Goal: Task Accomplishment & Management: Use online tool/utility

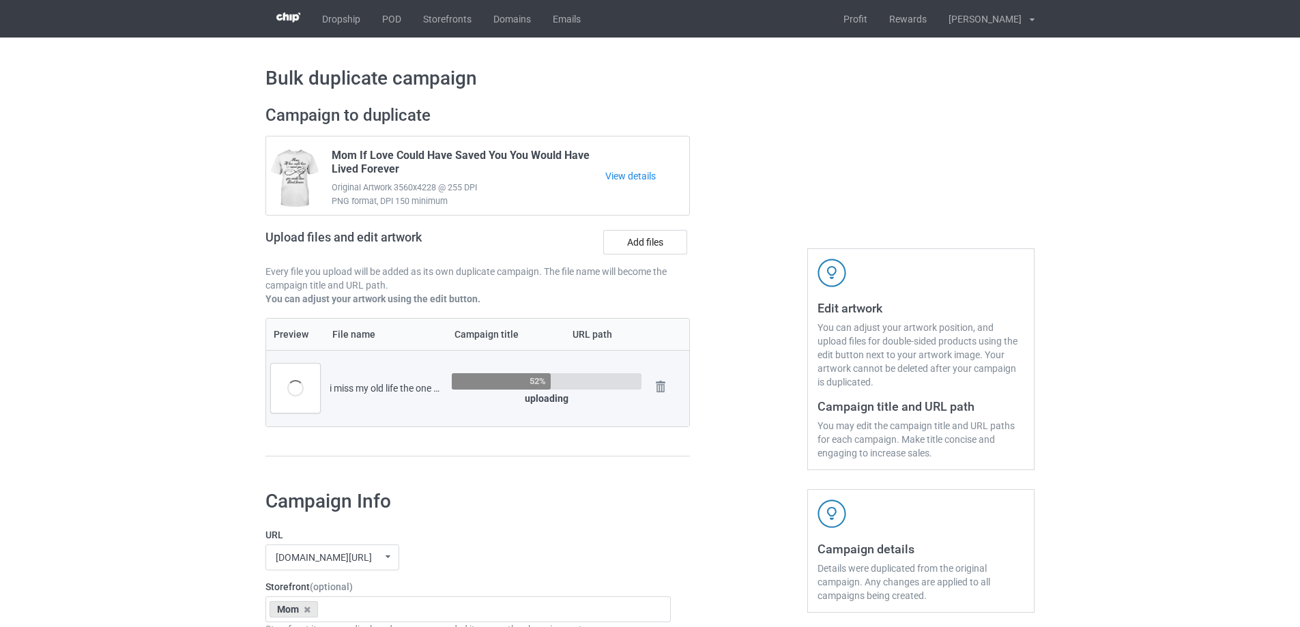
click at [551, 411] on td "52% uploading" at bounding box center [546, 388] width 199 height 76
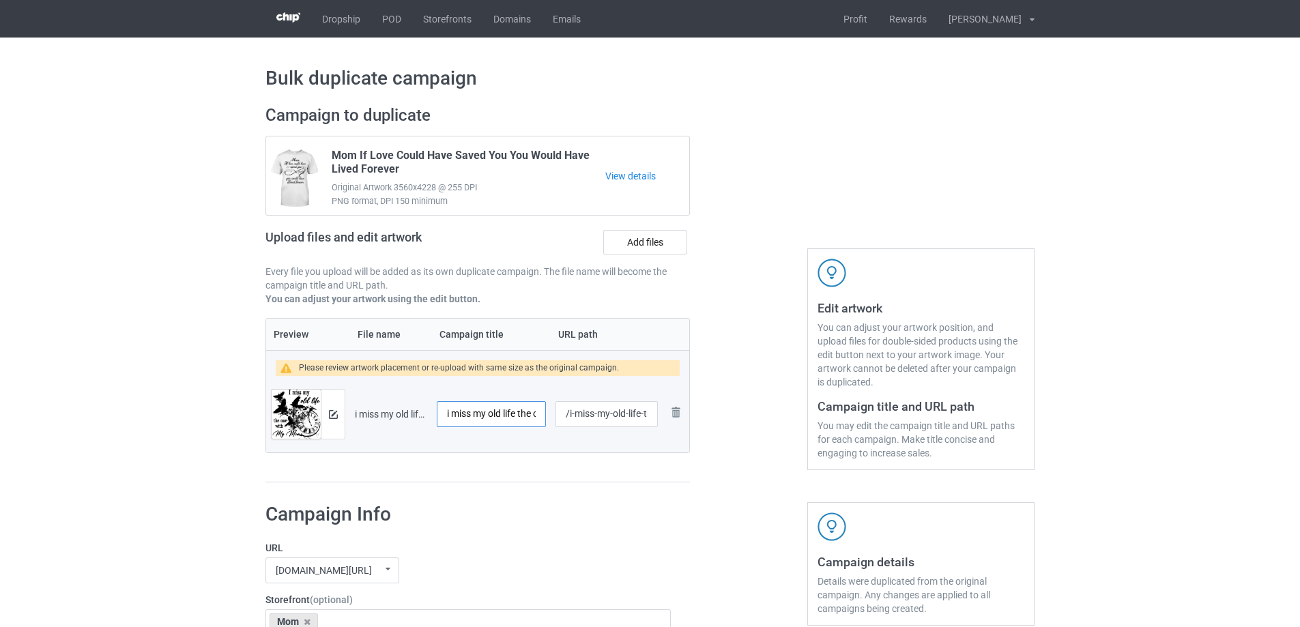
click at [504, 402] on input "i miss my old life the one with my mom in it" at bounding box center [491, 414] width 109 height 26
paste input "I Miss My Old Life The One With My Mom In I"
type input "I Miss My Old Life The One With My Mom In It"
click at [523, 482] on div at bounding box center [477, 482] width 424 height 1
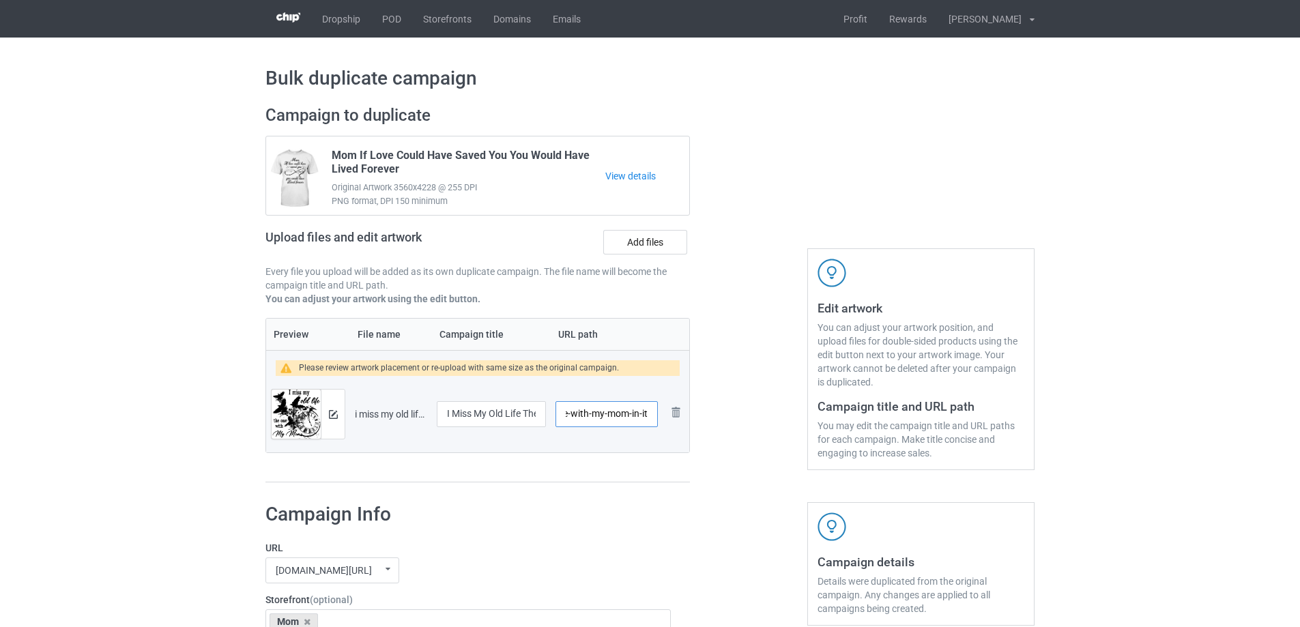
drag, startPoint x: 569, startPoint y: 416, endPoint x: 790, endPoint y: 411, distance: 221.1
click at [790, 411] on div "Campaign to duplicate Mom If Love Could Have Saved You You Would Have Lived For…" at bounding box center [650, 294] width 788 height 397
type input "/mimy15"
drag, startPoint x: 790, startPoint y: 411, endPoint x: 773, endPoint y: 411, distance: 17.1
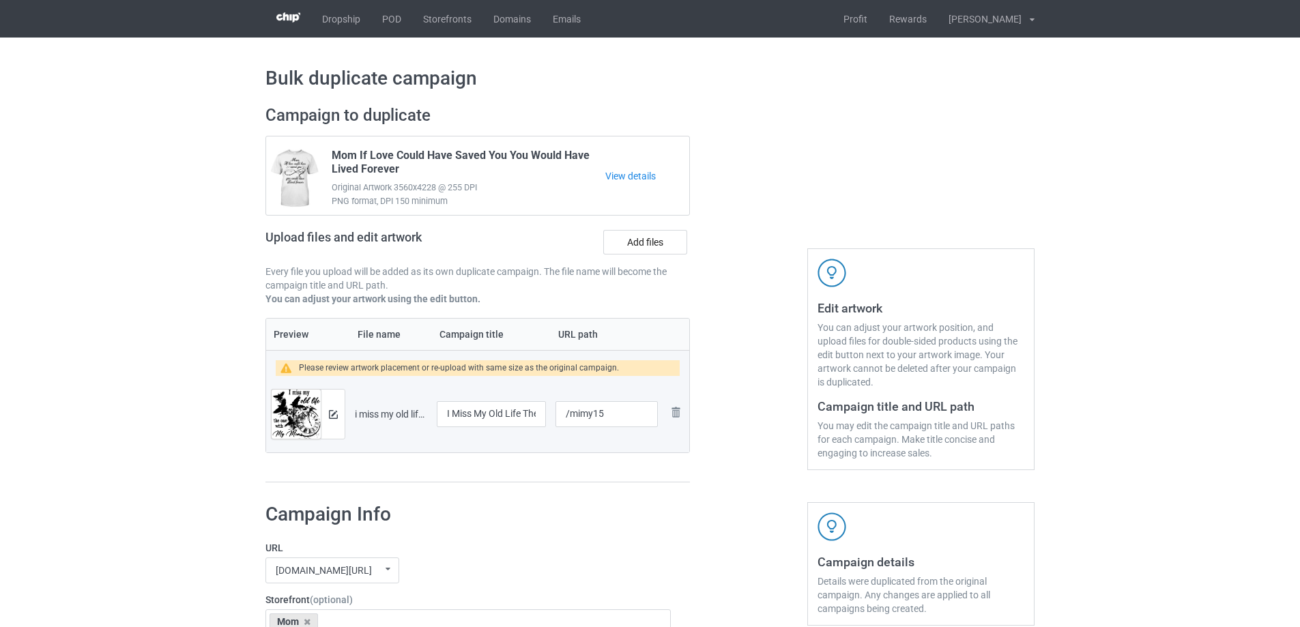
click at [792, 411] on div at bounding box center [748, 294] width 98 height 397
click at [339, 417] on div at bounding box center [333, 414] width 24 height 49
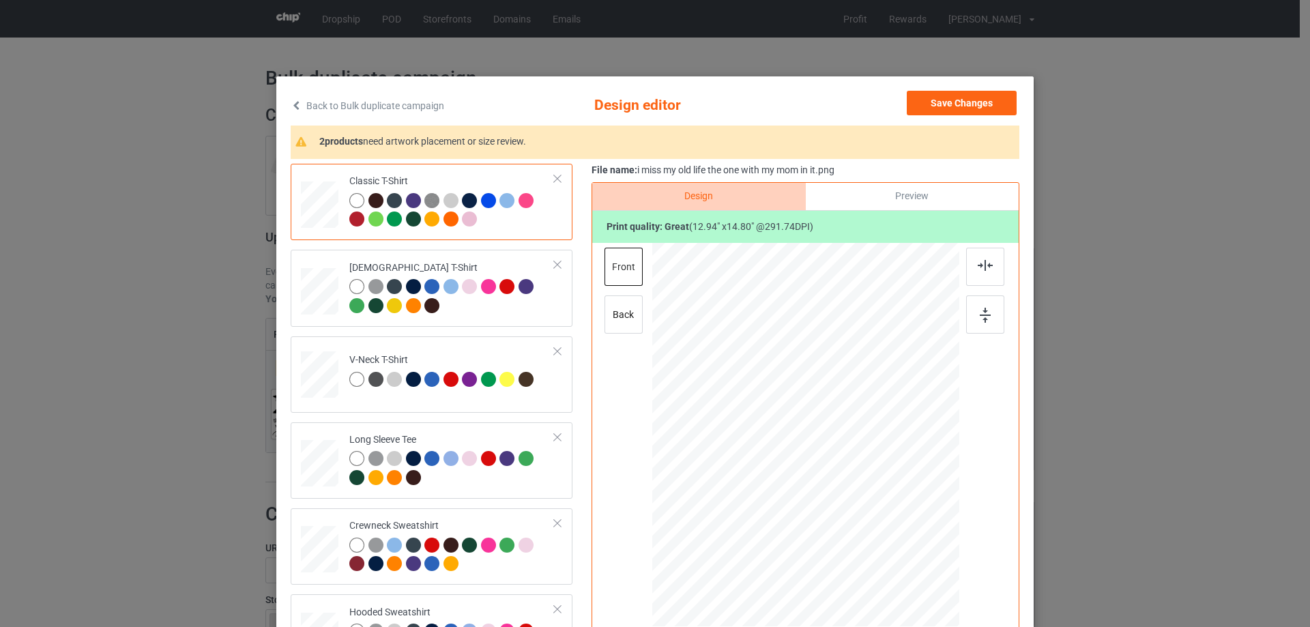
click at [917, 190] on div "Preview" at bounding box center [912, 196] width 213 height 27
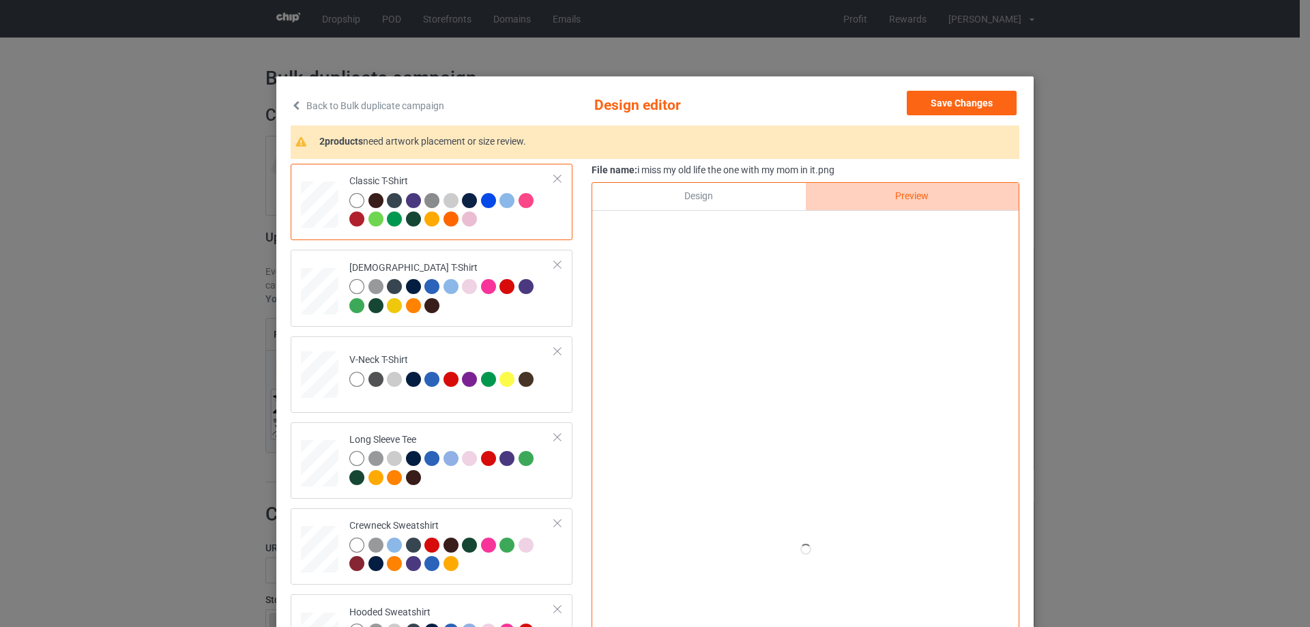
scroll to position [68, 0]
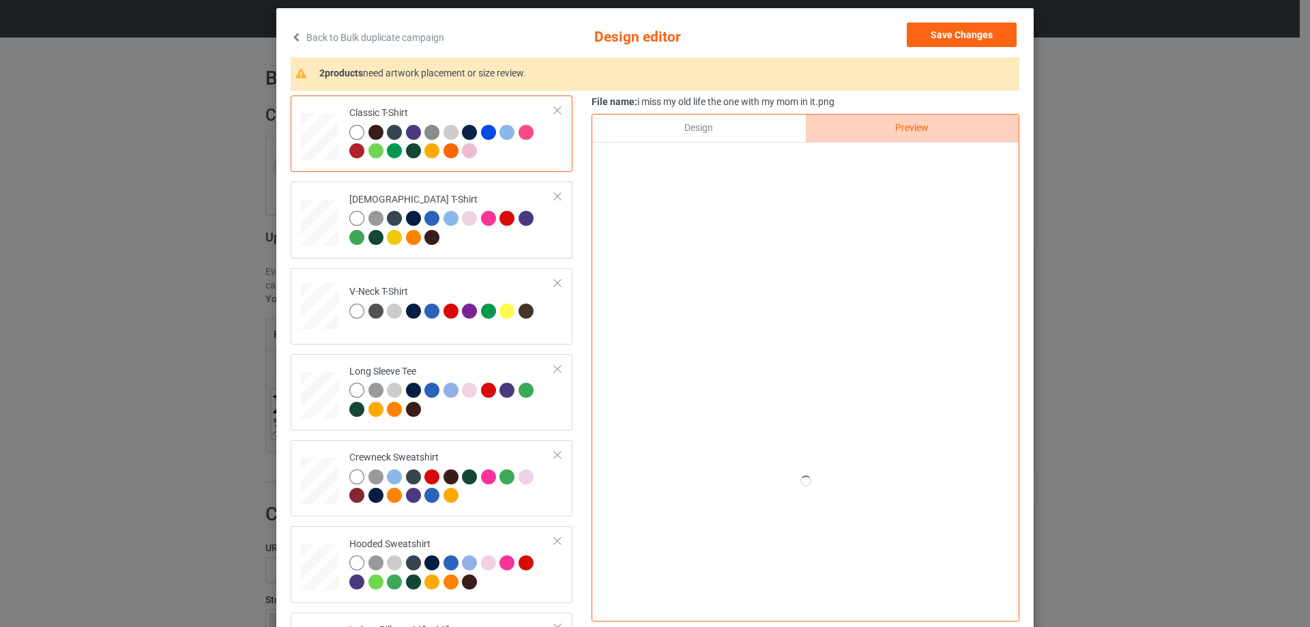
click at [718, 137] on div "Design" at bounding box center [698, 128] width 213 height 27
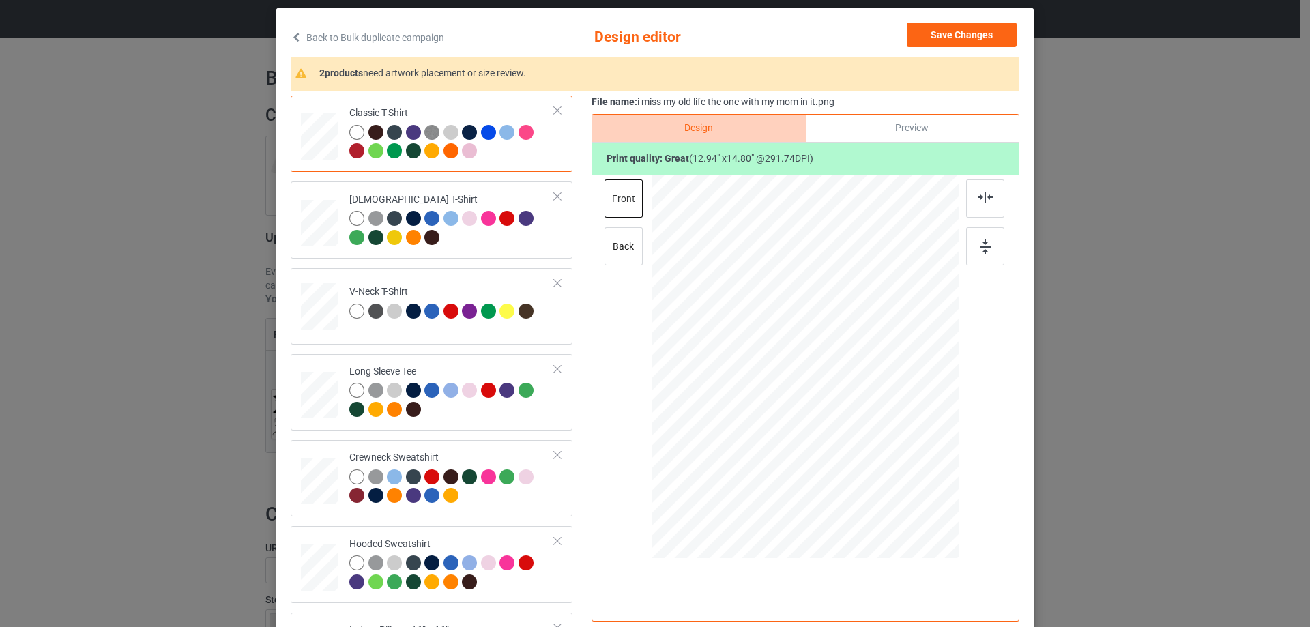
click at [918, 129] on div "Preview" at bounding box center [912, 128] width 213 height 27
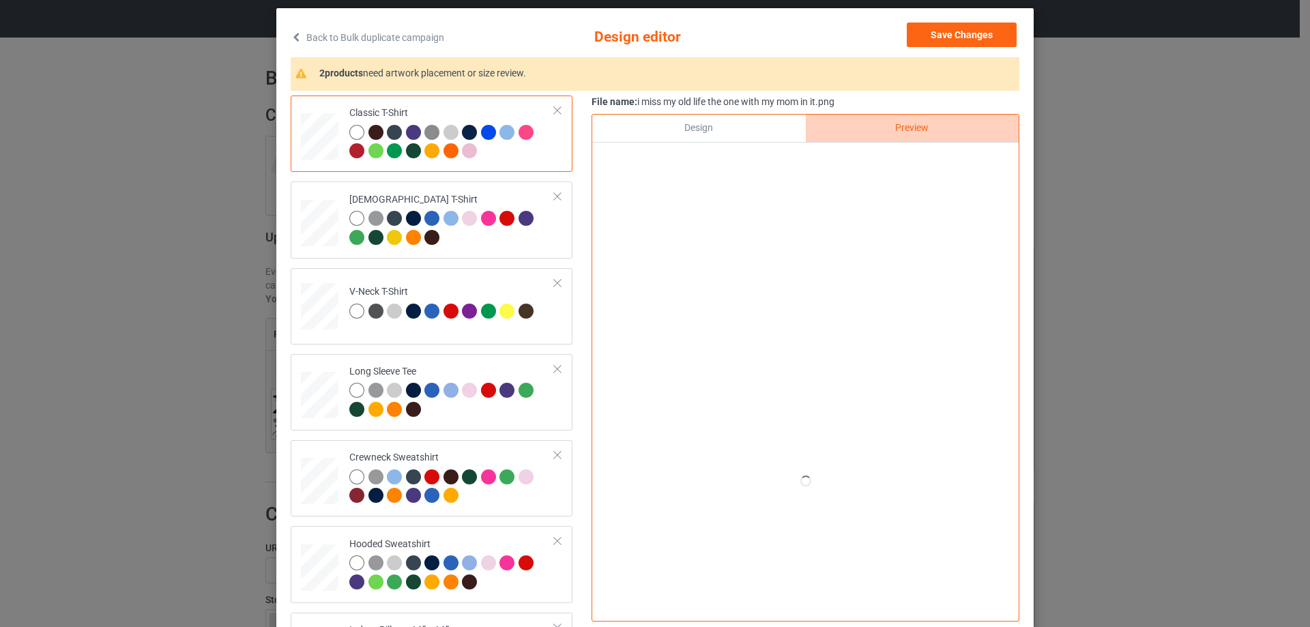
click at [753, 134] on div "Design" at bounding box center [698, 128] width 213 height 27
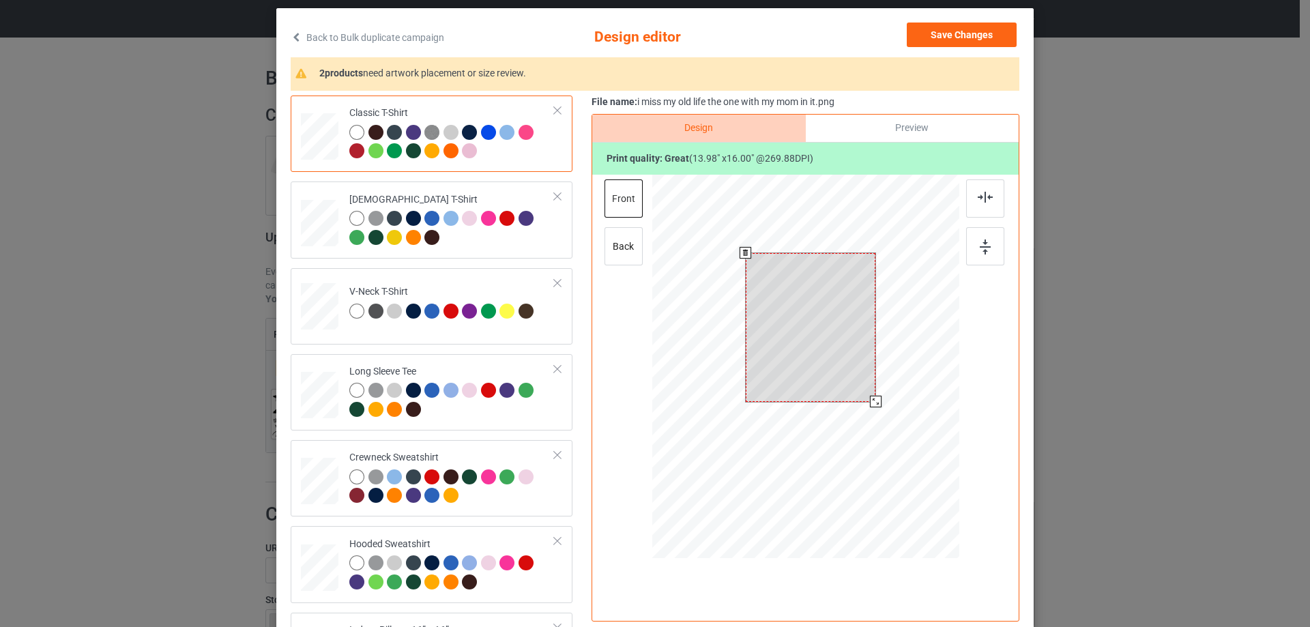
click at [870, 409] on div at bounding box center [805, 368] width 307 height 387
click at [879, 112] on div "File name: i miss my old life the one with my mom in it.png Design Preview Prin…" at bounding box center [805, 362] width 428 height 532
click at [875, 126] on div "Preview" at bounding box center [912, 128] width 213 height 27
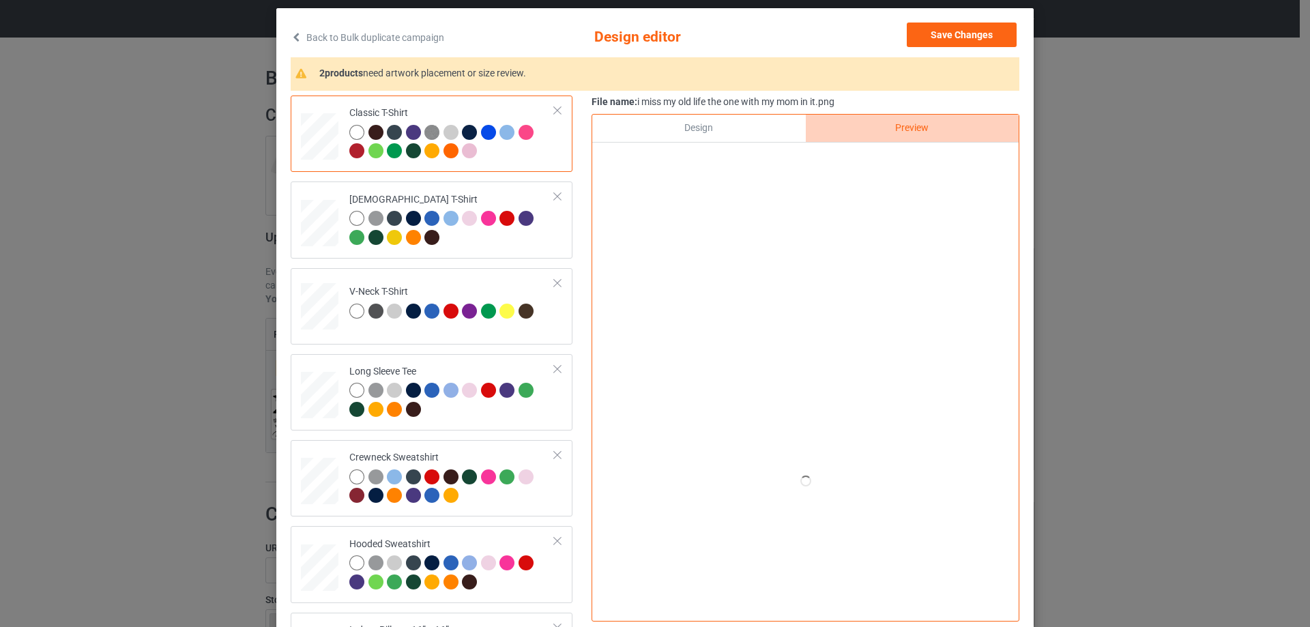
click at [779, 123] on div "Design" at bounding box center [698, 128] width 213 height 27
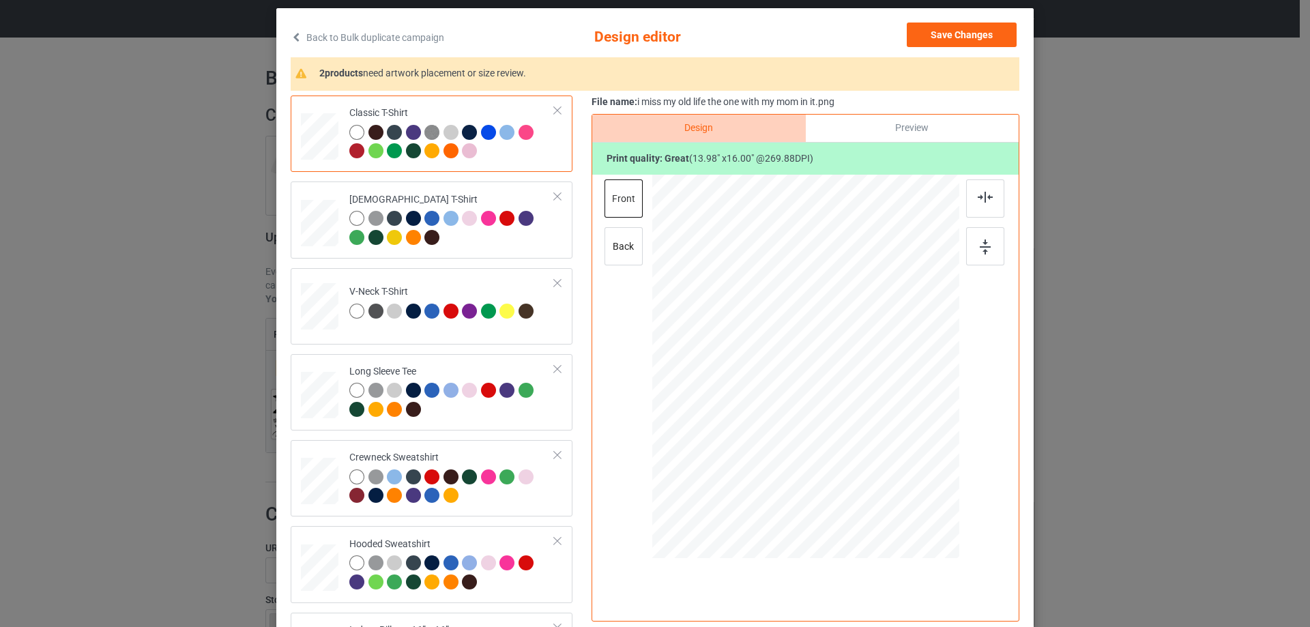
click at [955, 299] on div at bounding box center [805, 368] width 355 height 387
click at [895, 117] on div "Preview" at bounding box center [912, 128] width 213 height 27
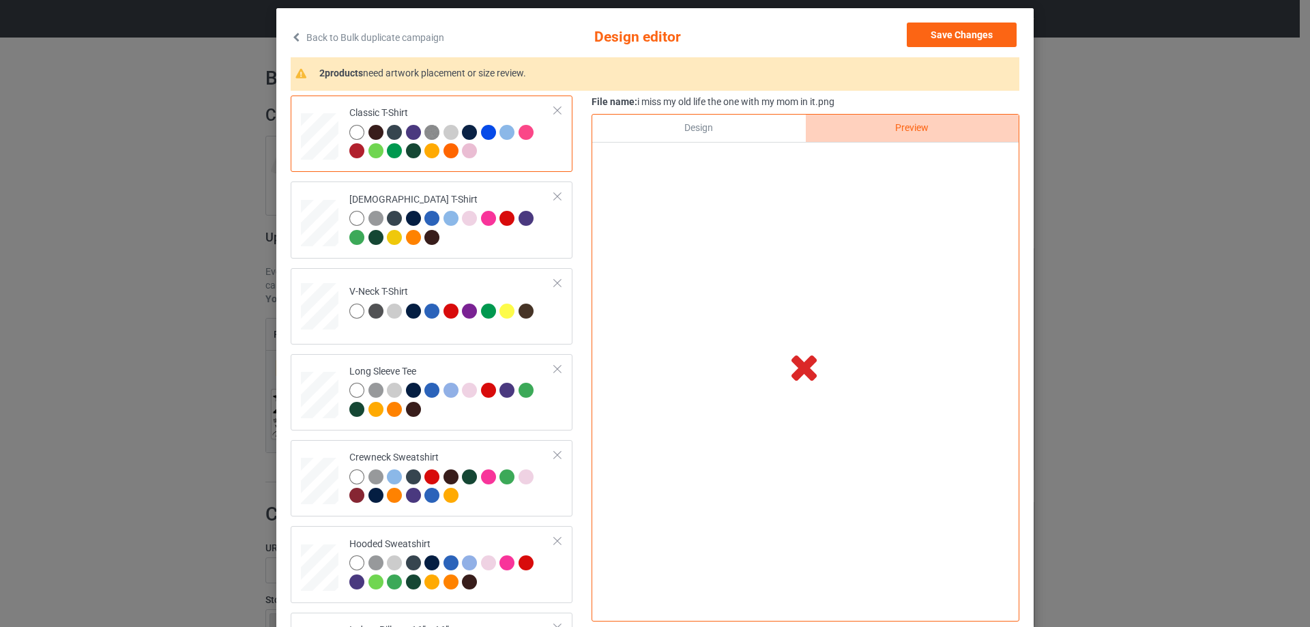
click at [635, 120] on div "Design" at bounding box center [698, 128] width 213 height 27
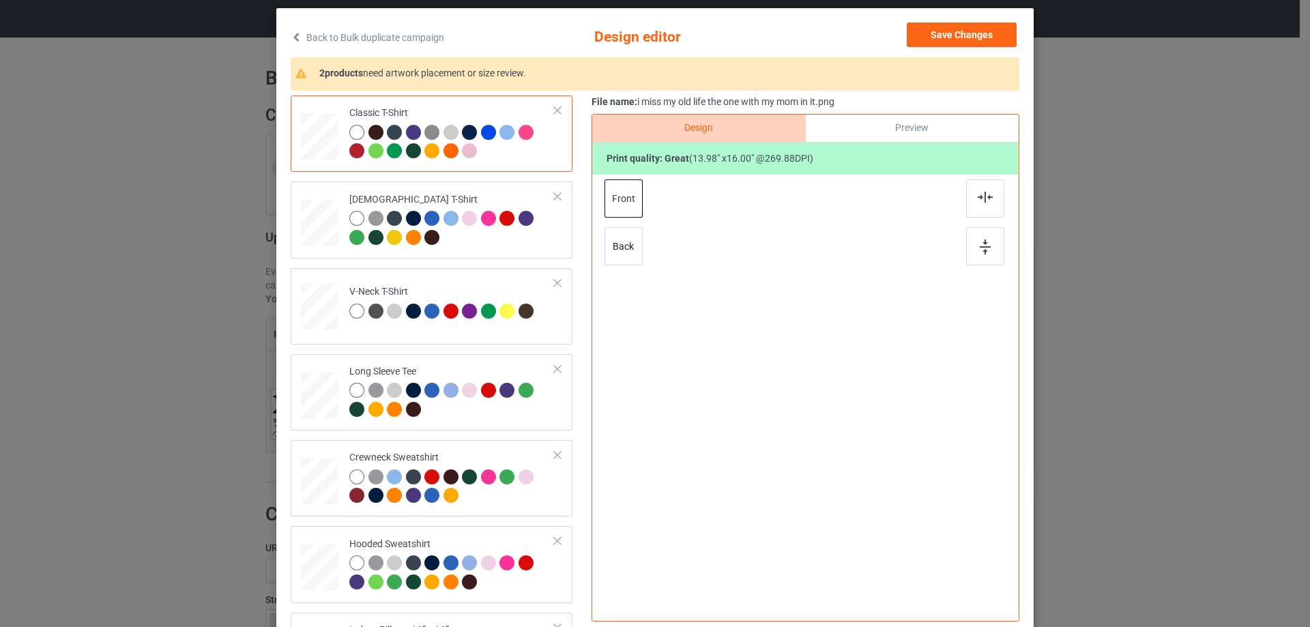
click at [868, 136] on div "Preview" at bounding box center [912, 128] width 213 height 27
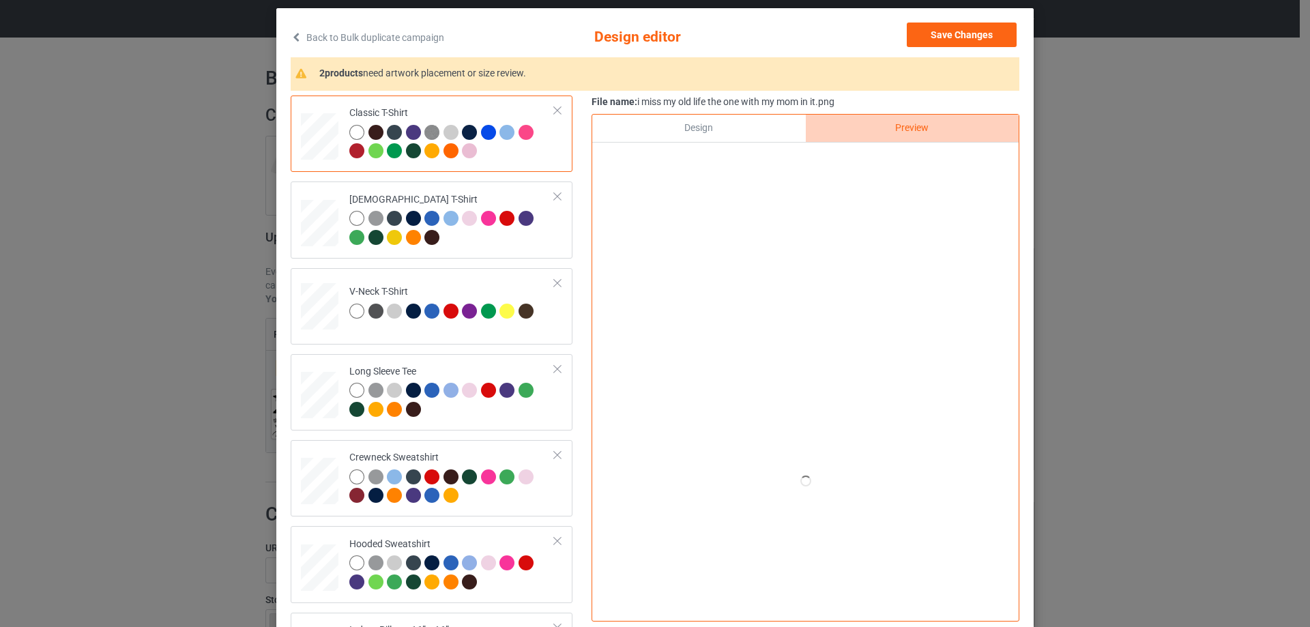
click at [727, 129] on div "Design" at bounding box center [698, 128] width 213 height 27
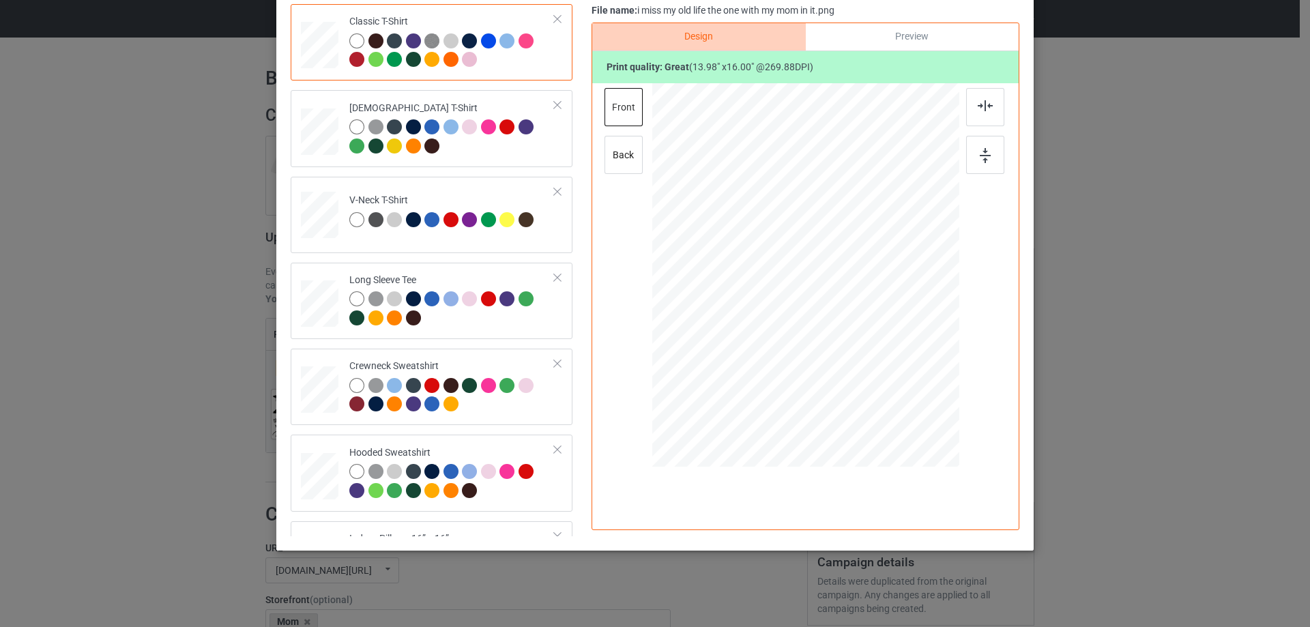
scroll to position [92, 0]
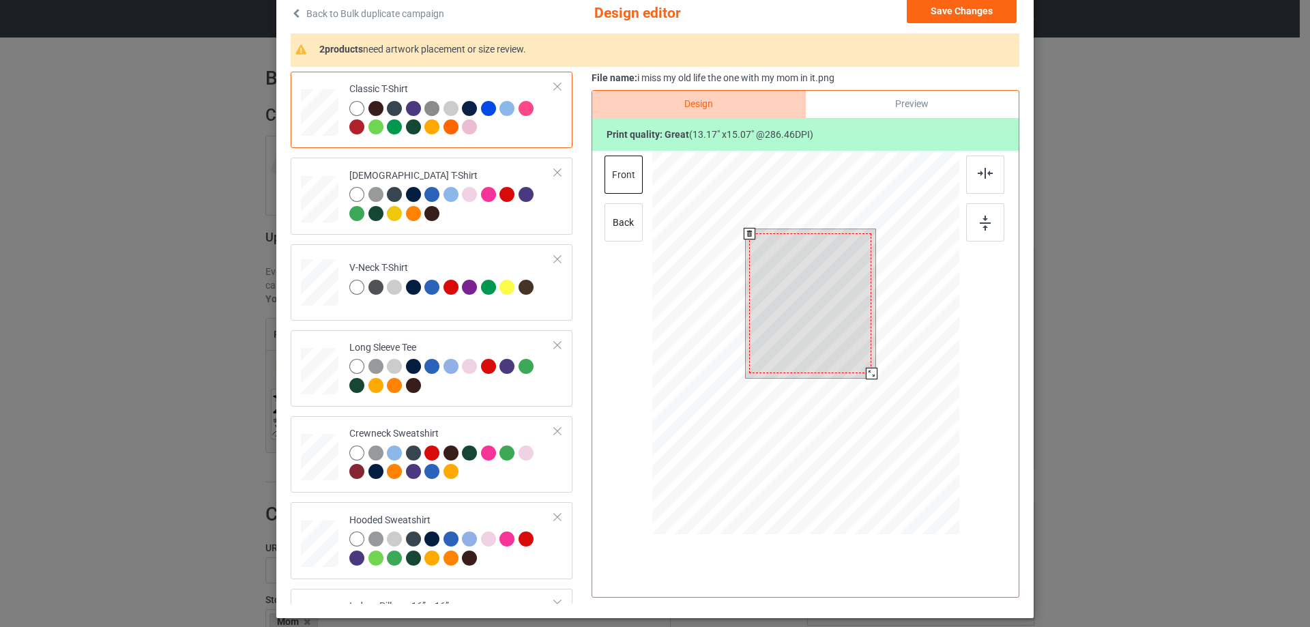
drag, startPoint x: 870, startPoint y: 377, endPoint x: 863, endPoint y: 374, distance: 7.3
click at [866, 374] on div at bounding box center [872, 374] width 12 height 12
click at [841, 354] on div at bounding box center [810, 299] width 122 height 140
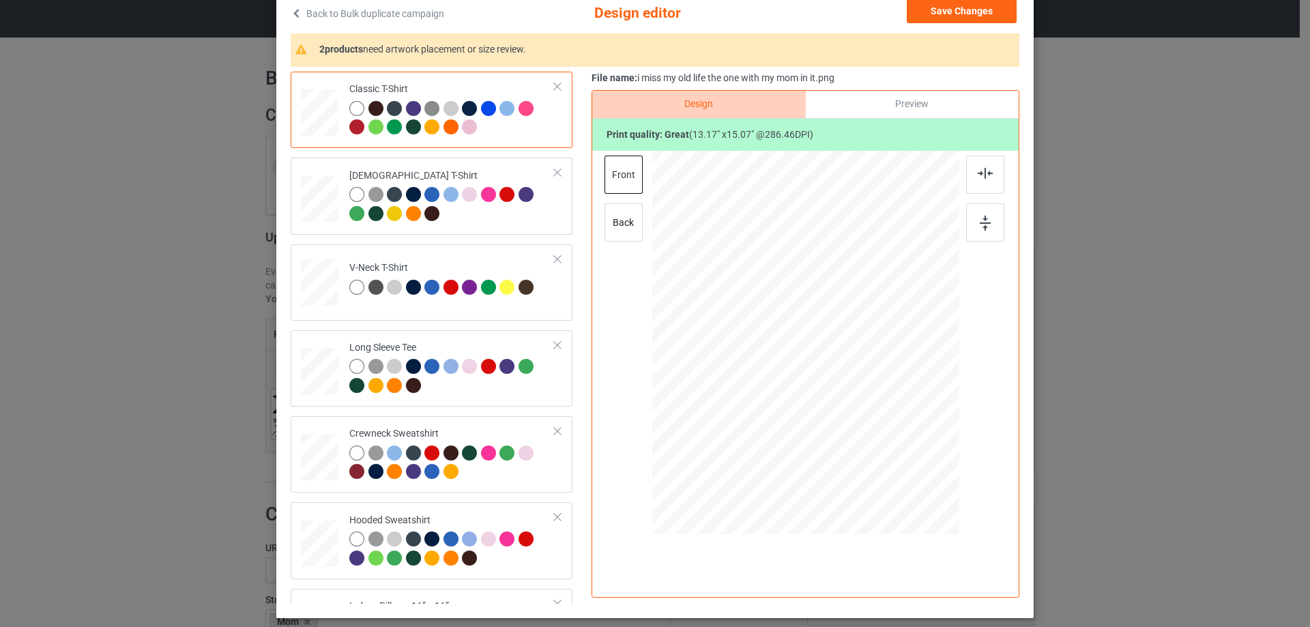
click at [940, 75] on div "File name: i miss my old life the one with my mom in it.png" at bounding box center [805, 79] width 428 height 14
click at [923, 113] on div "Preview" at bounding box center [912, 104] width 213 height 27
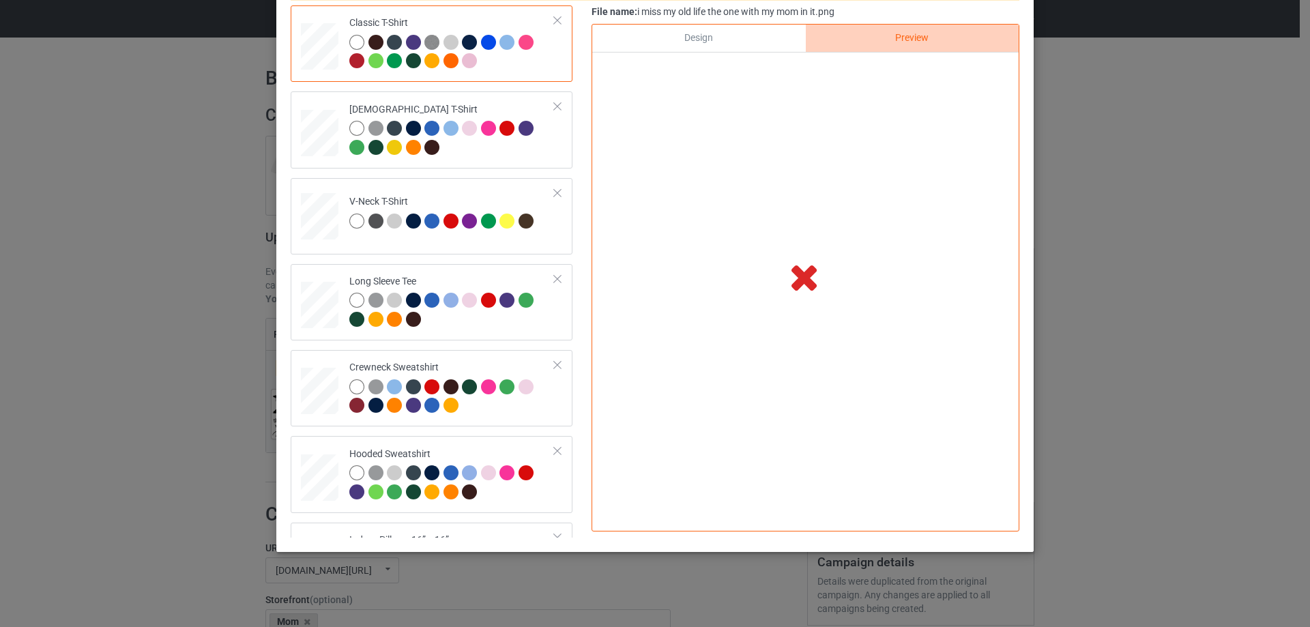
scroll to position [160, 0]
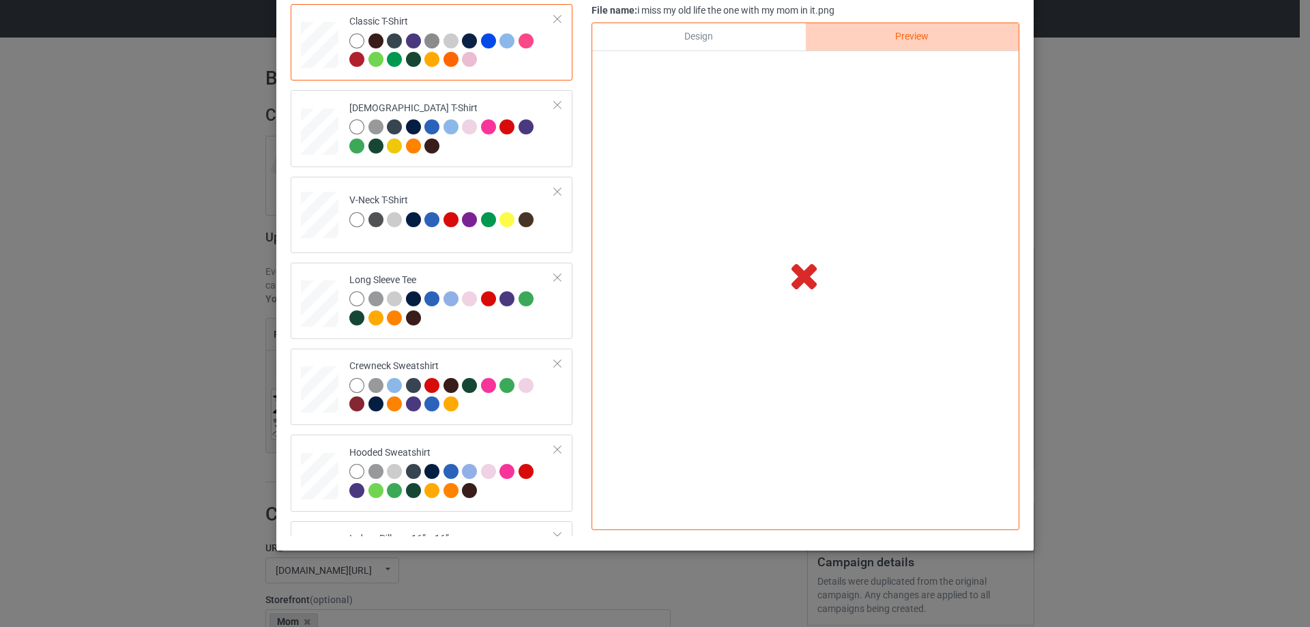
click at [772, 47] on div "Design" at bounding box center [698, 36] width 213 height 27
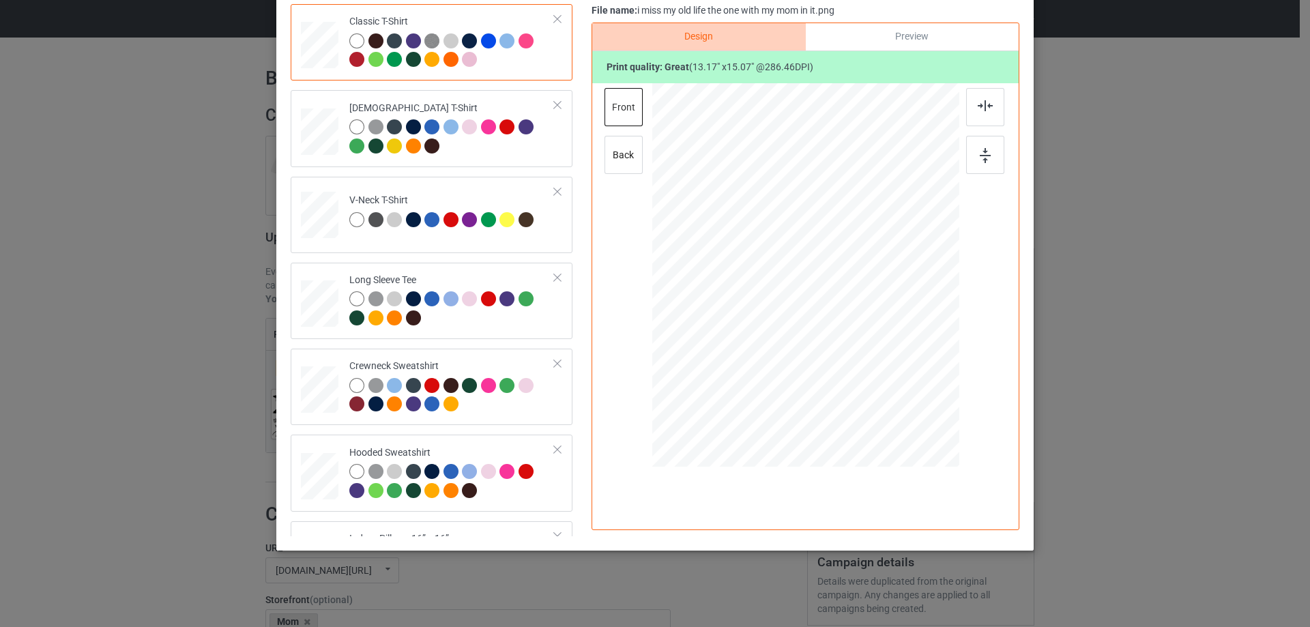
click at [908, 30] on div "Preview" at bounding box center [912, 36] width 213 height 27
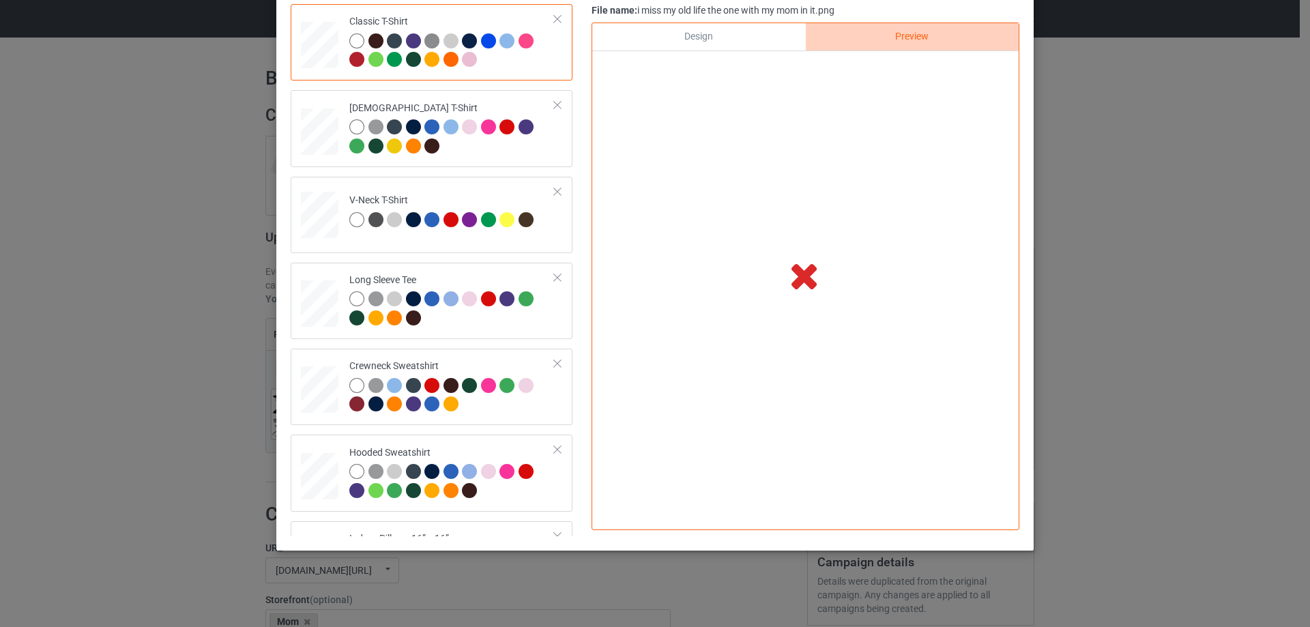
click at [724, 37] on div "Design" at bounding box center [698, 36] width 213 height 27
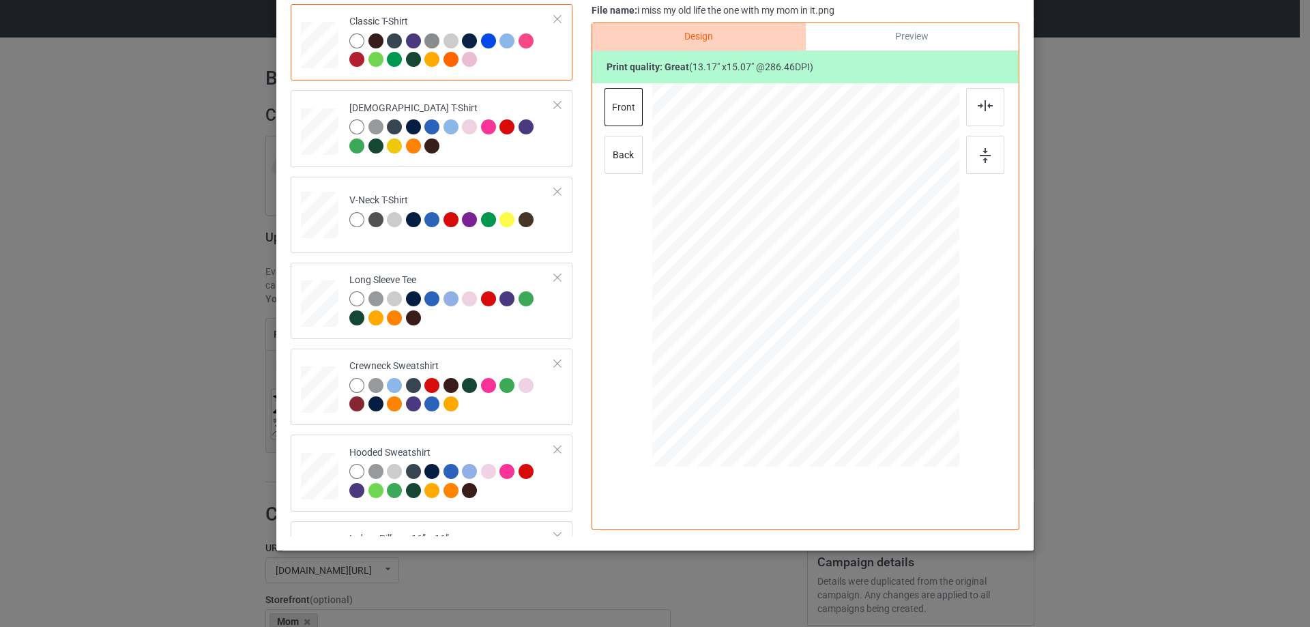
click at [865, 35] on div "Preview" at bounding box center [912, 36] width 213 height 27
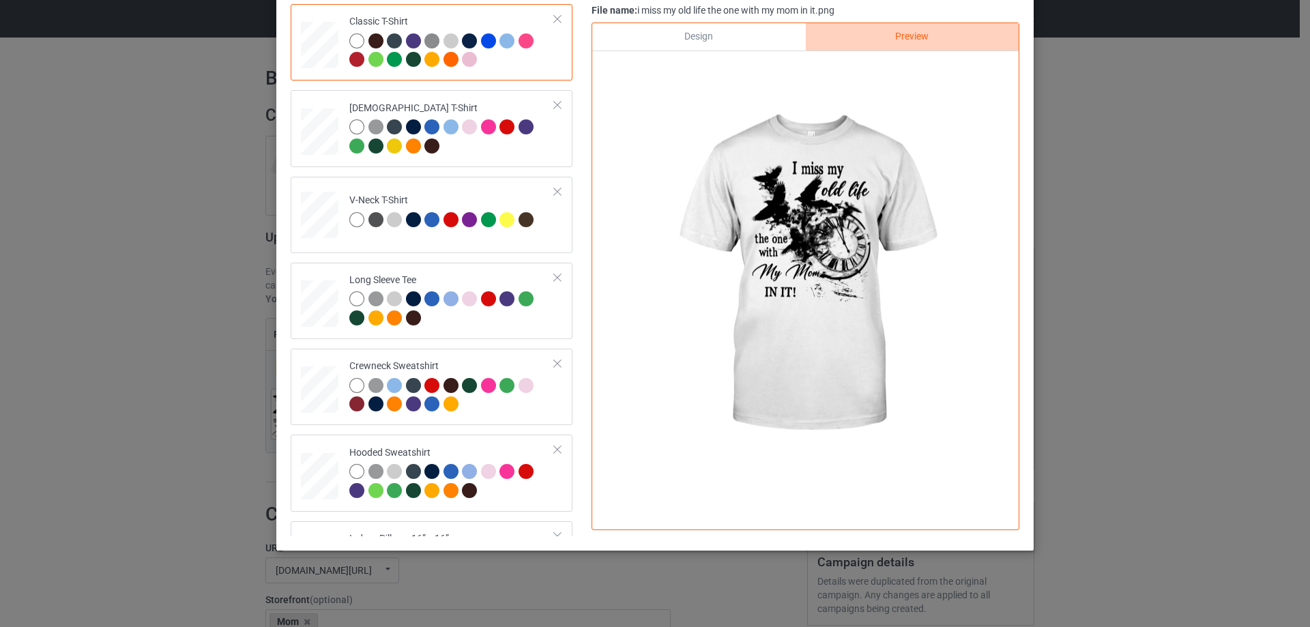
click at [768, 42] on div "Design" at bounding box center [698, 36] width 213 height 27
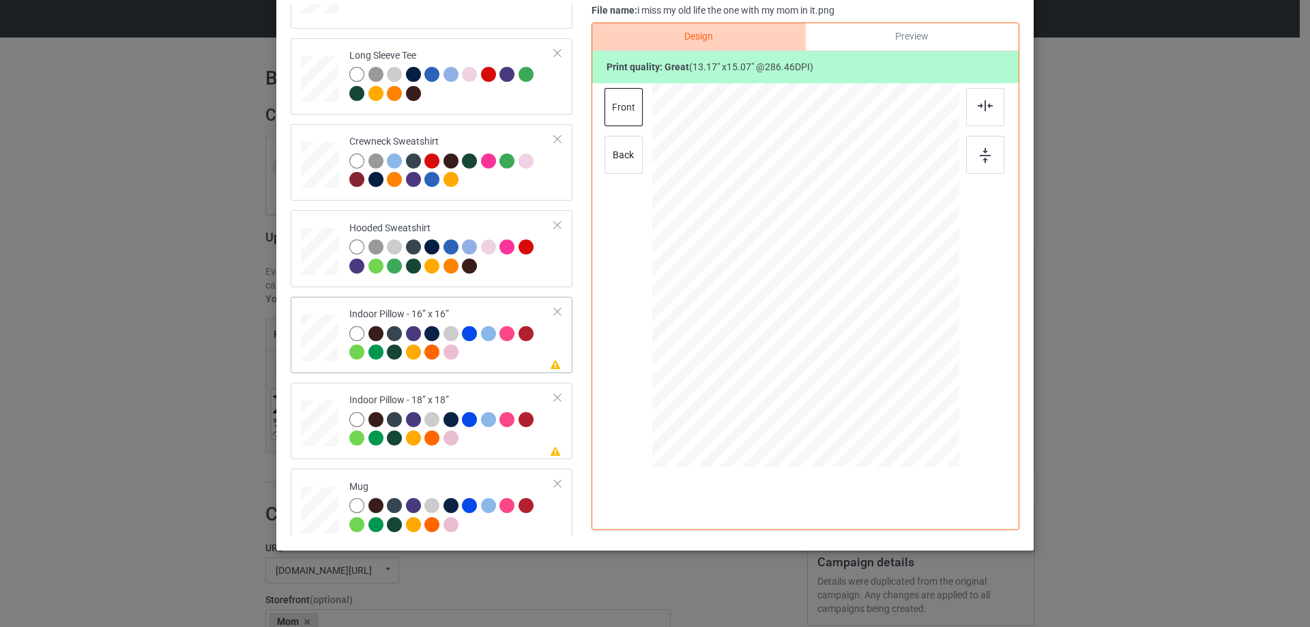
scroll to position [234, 0]
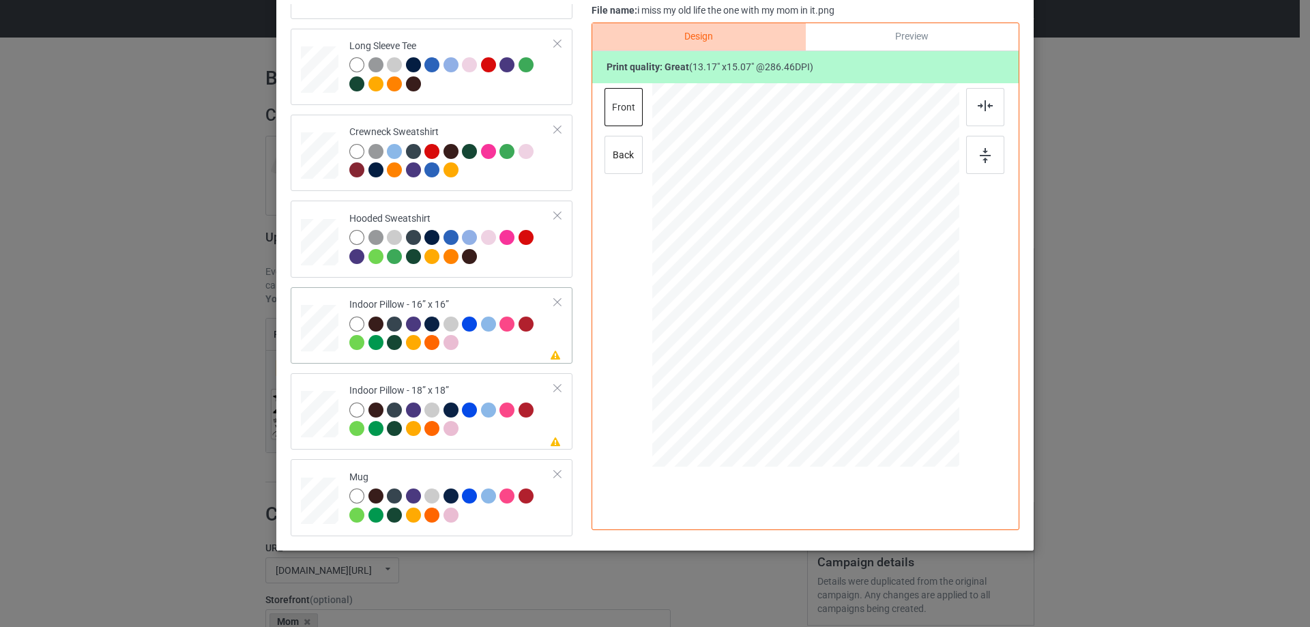
click at [319, 321] on div at bounding box center [320, 329] width 38 height 38
click at [888, 50] on div "Preview" at bounding box center [912, 36] width 213 height 27
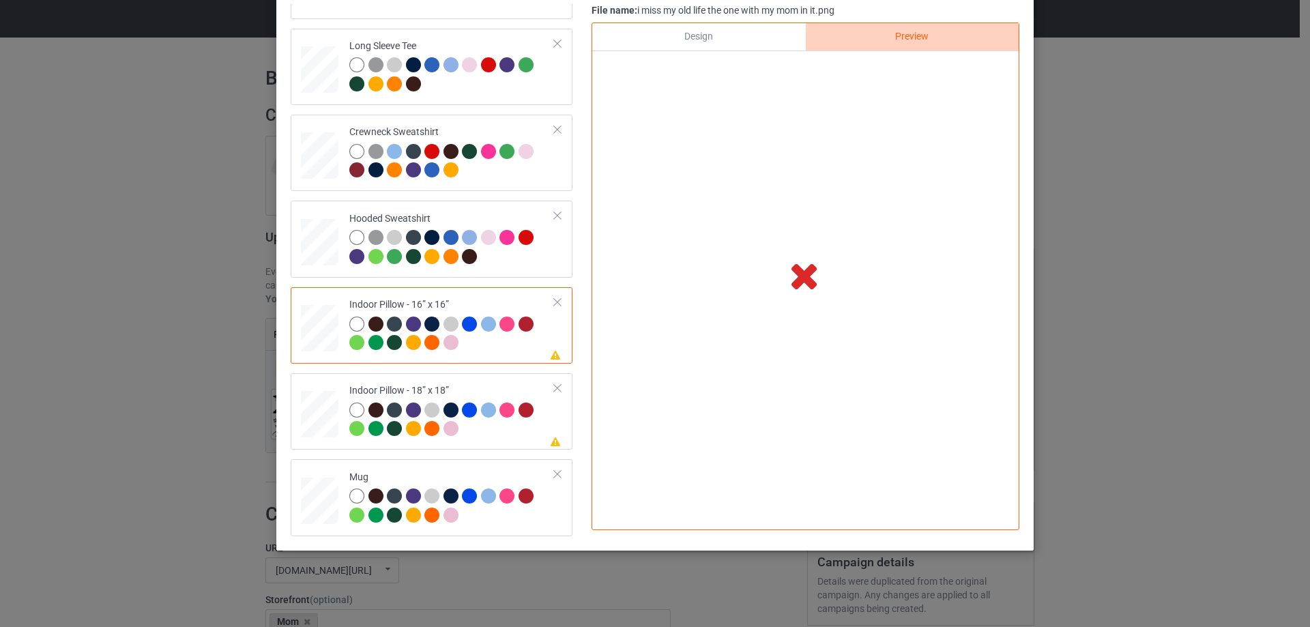
drag, startPoint x: 711, startPoint y: 33, endPoint x: 699, endPoint y: 33, distance: 11.6
click at [699, 33] on div "Design" at bounding box center [698, 36] width 213 height 27
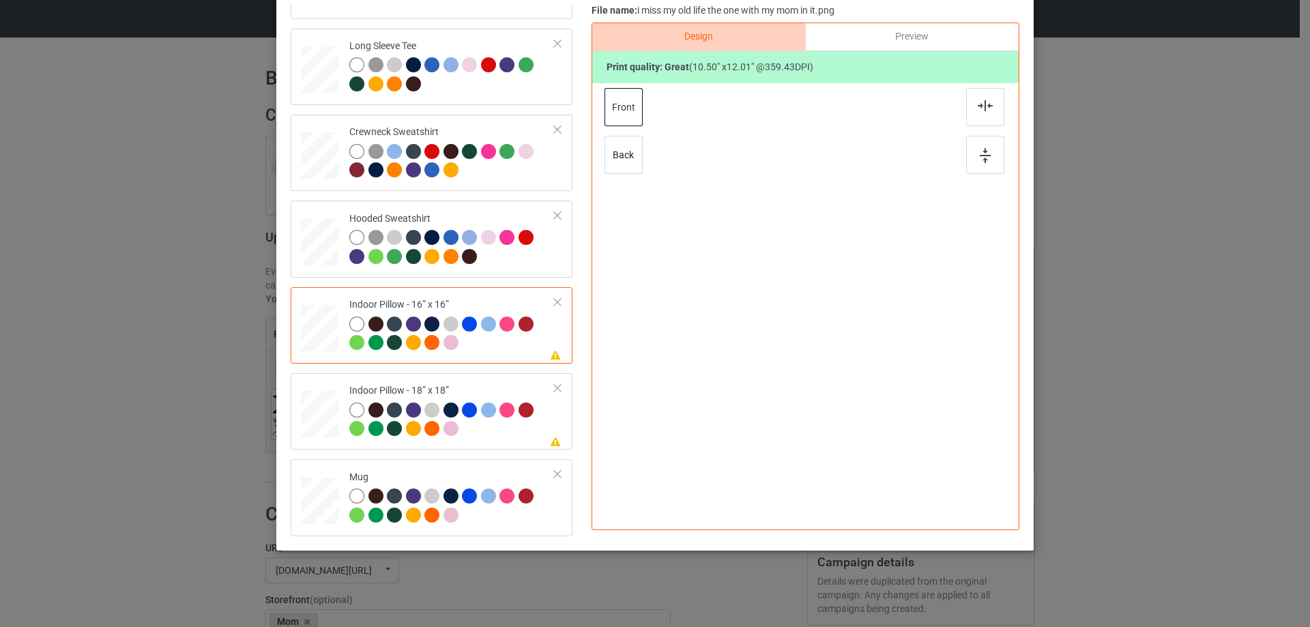
click at [879, 38] on div "Preview" at bounding box center [912, 36] width 213 height 27
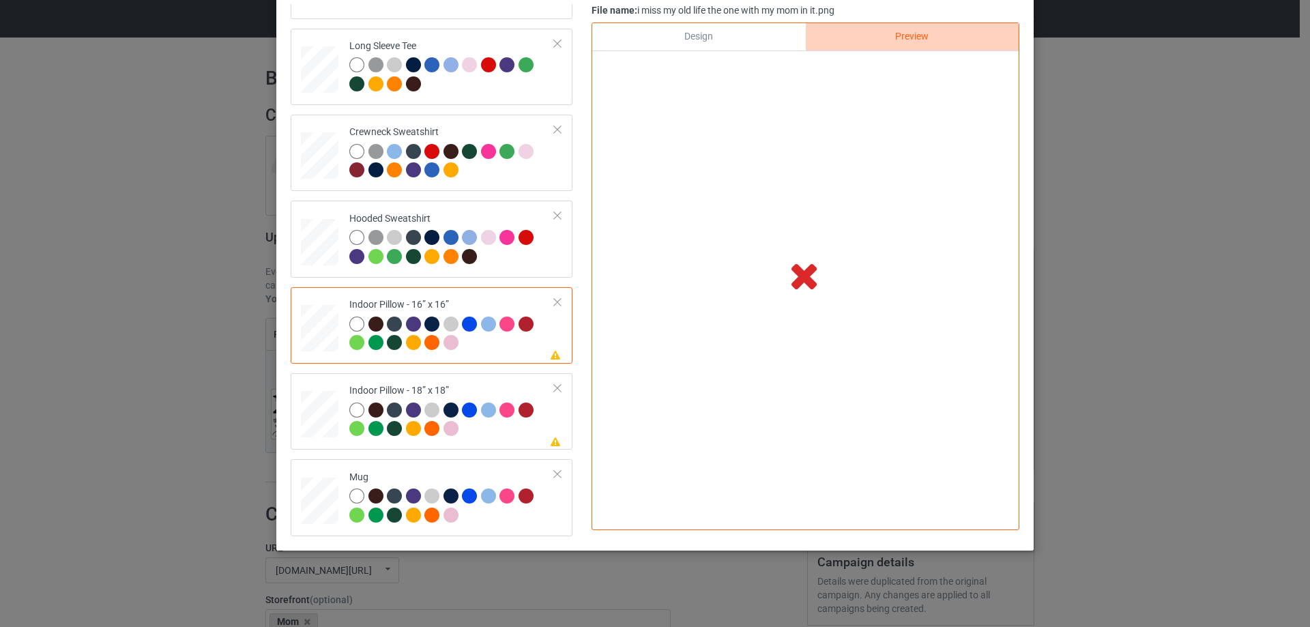
drag, startPoint x: 766, startPoint y: 25, endPoint x: 766, endPoint y: 17, distance: 8.2
click at [766, 19] on div "File name: i miss my old life the one with my mom in it.png Design Preview Prin…" at bounding box center [805, 270] width 428 height 532
click at [758, 42] on div "Design" at bounding box center [698, 36] width 213 height 27
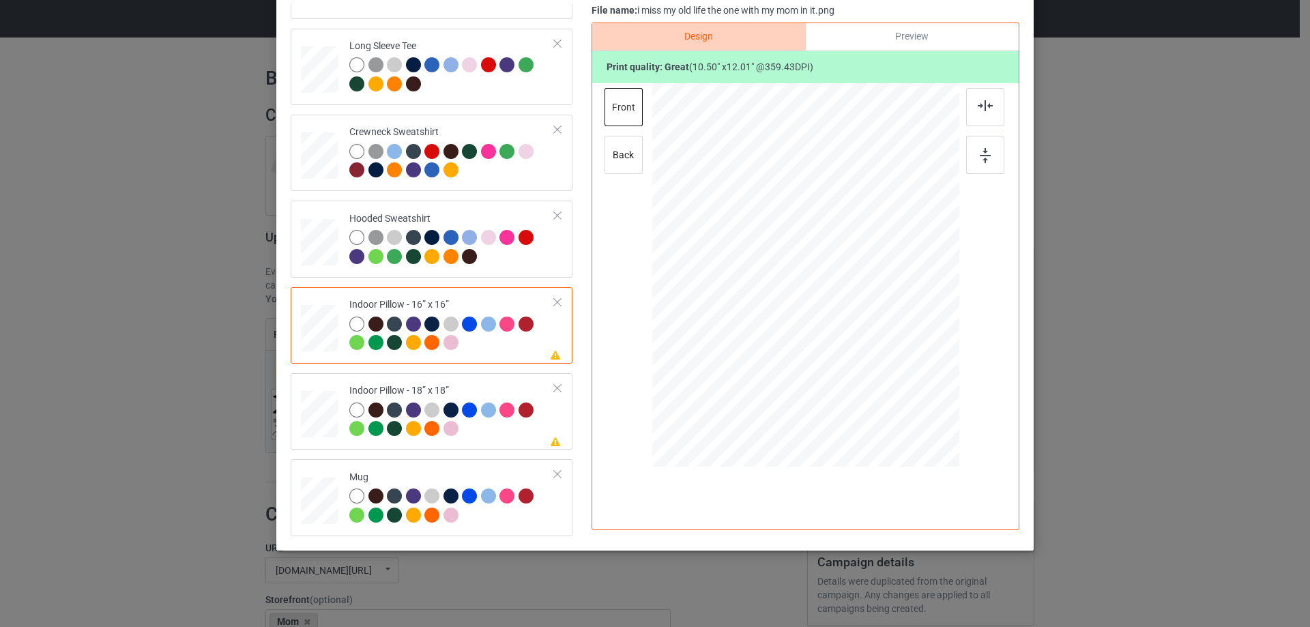
click at [898, 12] on div "File name: i miss my old life the one with my mom in it.png" at bounding box center [805, 11] width 428 height 14
click at [893, 29] on div "Preview" at bounding box center [912, 36] width 213 height 27
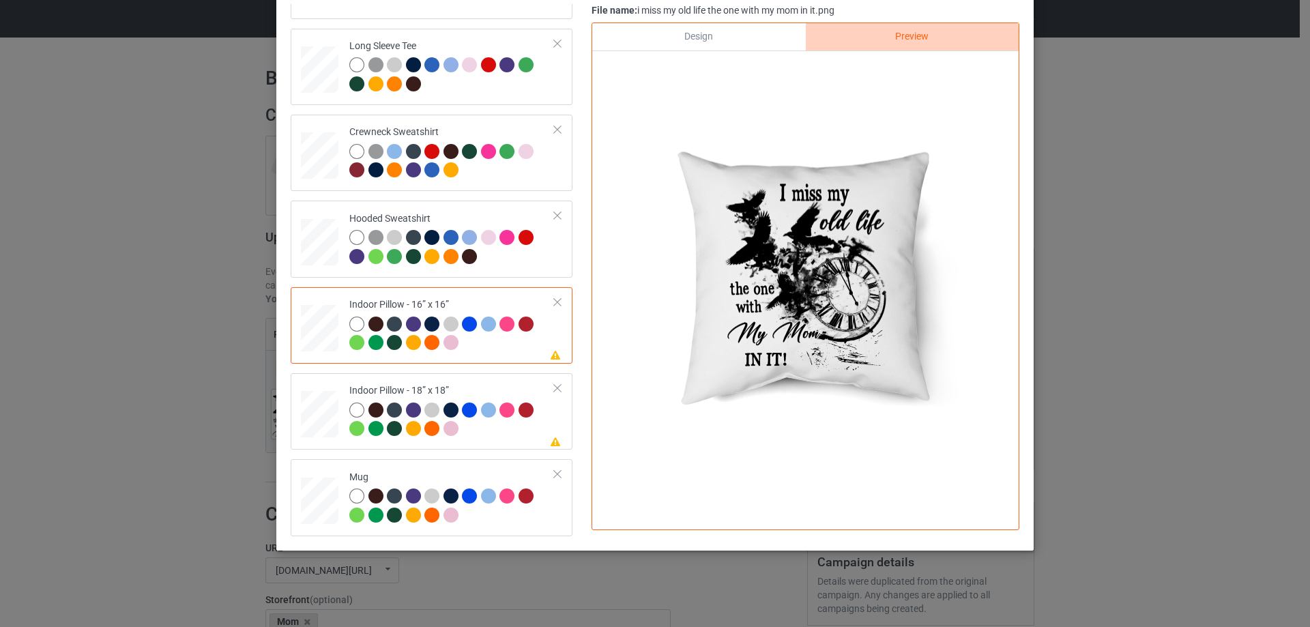
click at [732, 43] on div "Design" at bounding box center [698, 36] width 213 height 27
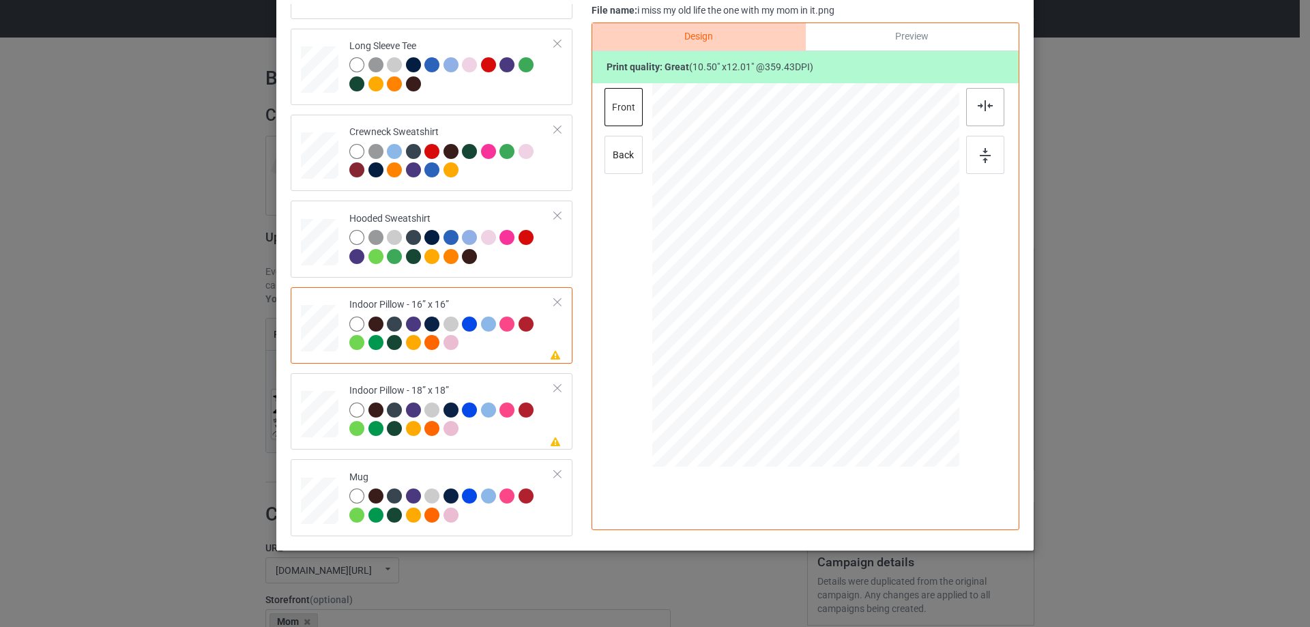
click at [990, 105] on div at bounding box center [985, 107] width 38 height 38
click at [478, 383] on td "Please review artwork placement Indoor Pillow - 18” x 18”" at bounding box center [452, 411] width 220 height 65
click at [984, 106] on img at bounding box center [985, 105] width 15 height 11
click at [394, 467] on td "Mug" at bounding box center [452, 497] width 220 height 65
click at [940, 37] on div "Preview" at bounding box center [912, 36] width 213 height 27
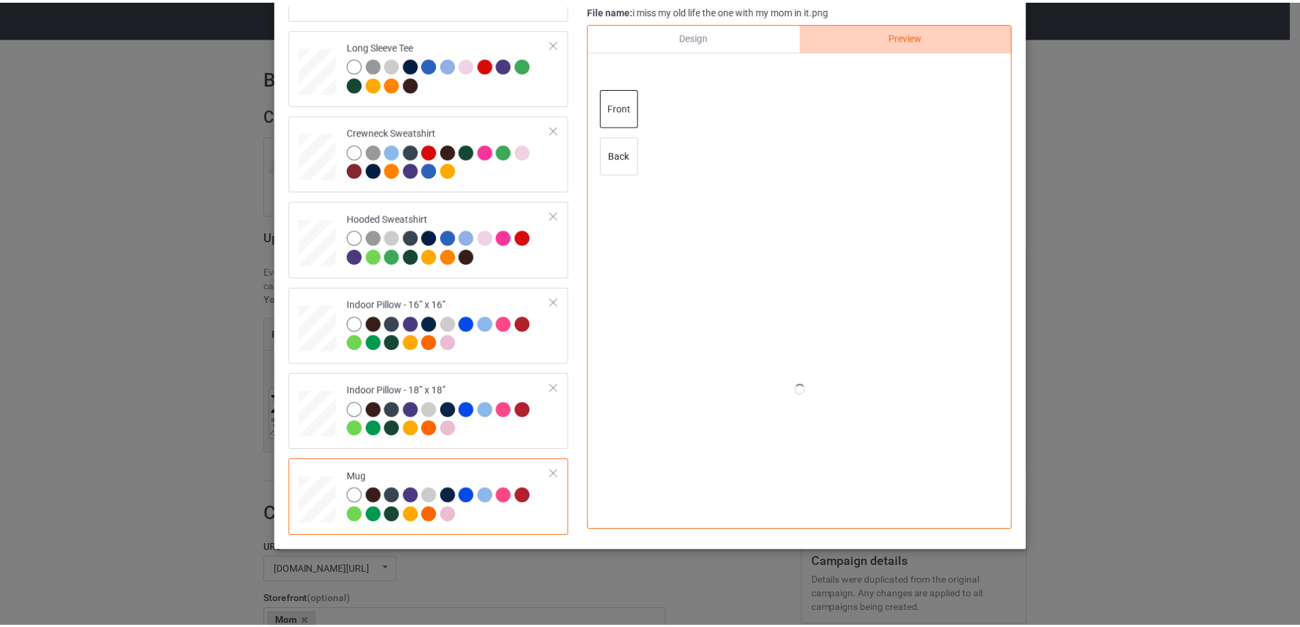
scroll to position [92, 0]
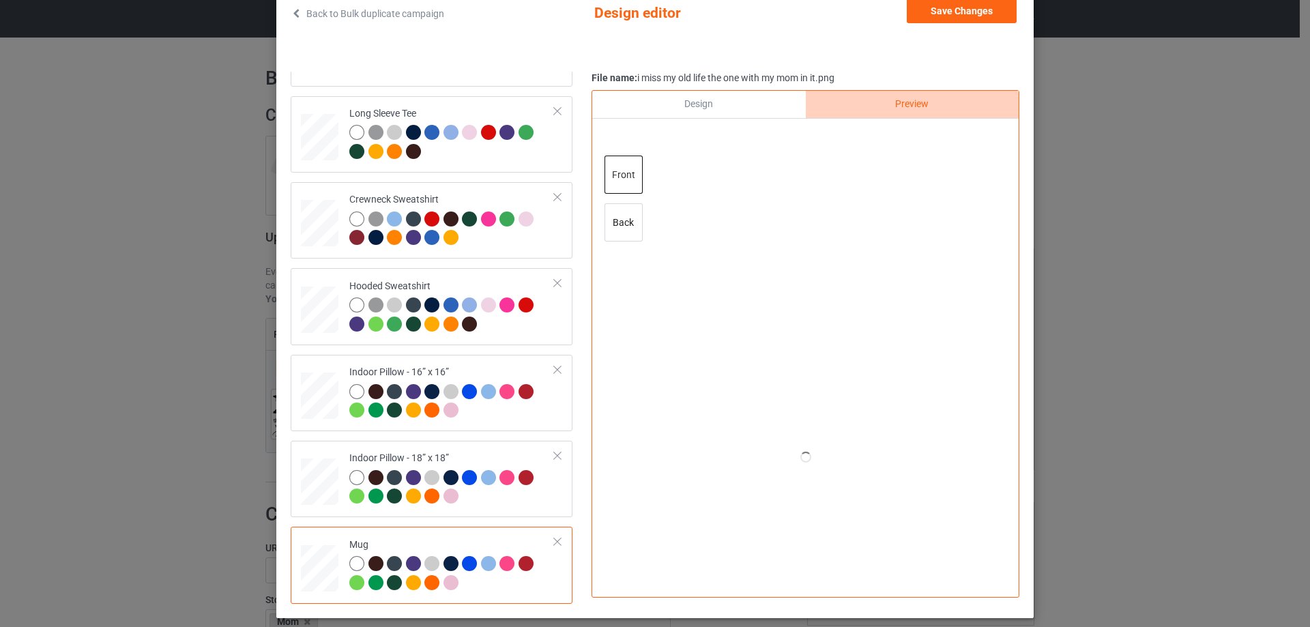
click at [753, 102] on div "Design" at bounding box center [698, 104] width 213 height 27
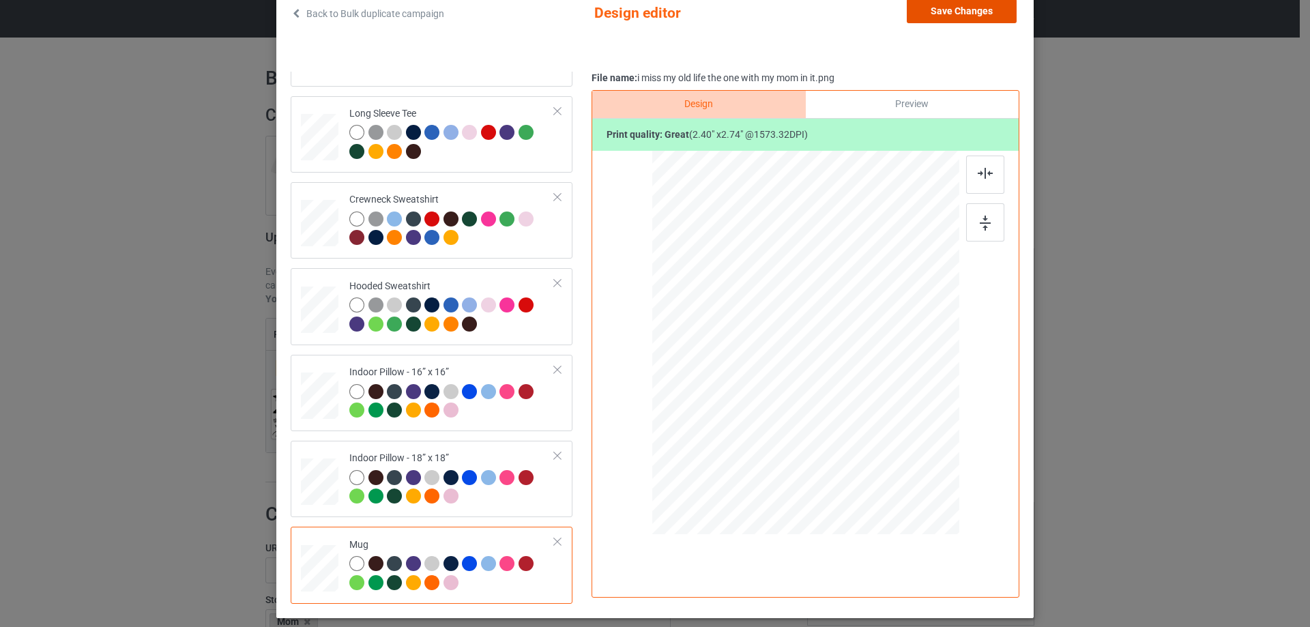
click at [971, 15] on button "Save Changes" at bounding box center [962, 11] width 110 height 25
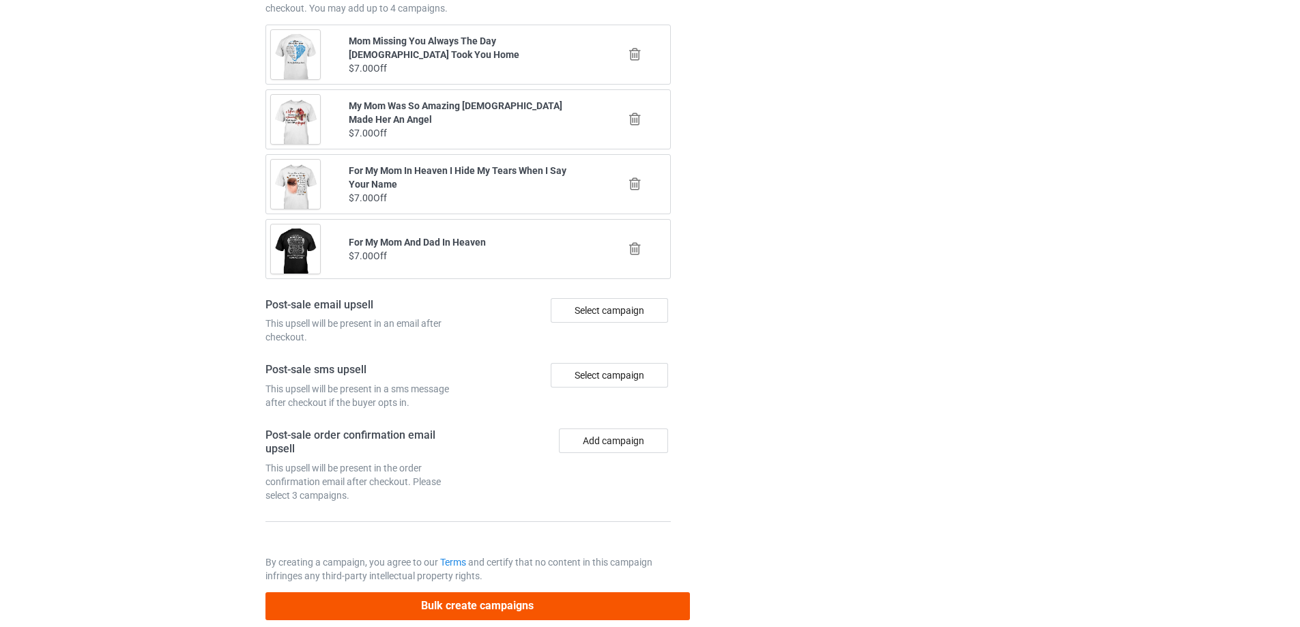
scroll to position [1588, 0]
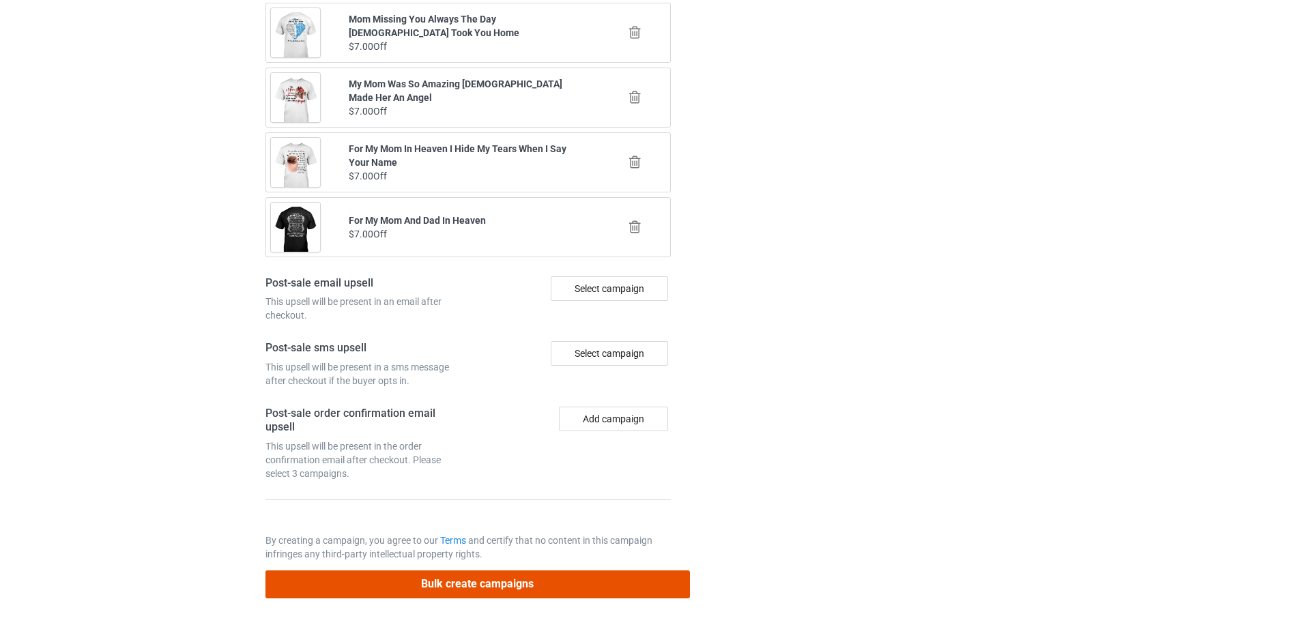
click at [572, 585] on button "Bulk create campaigns" at bounding box center [477, 584] width 424 height 28
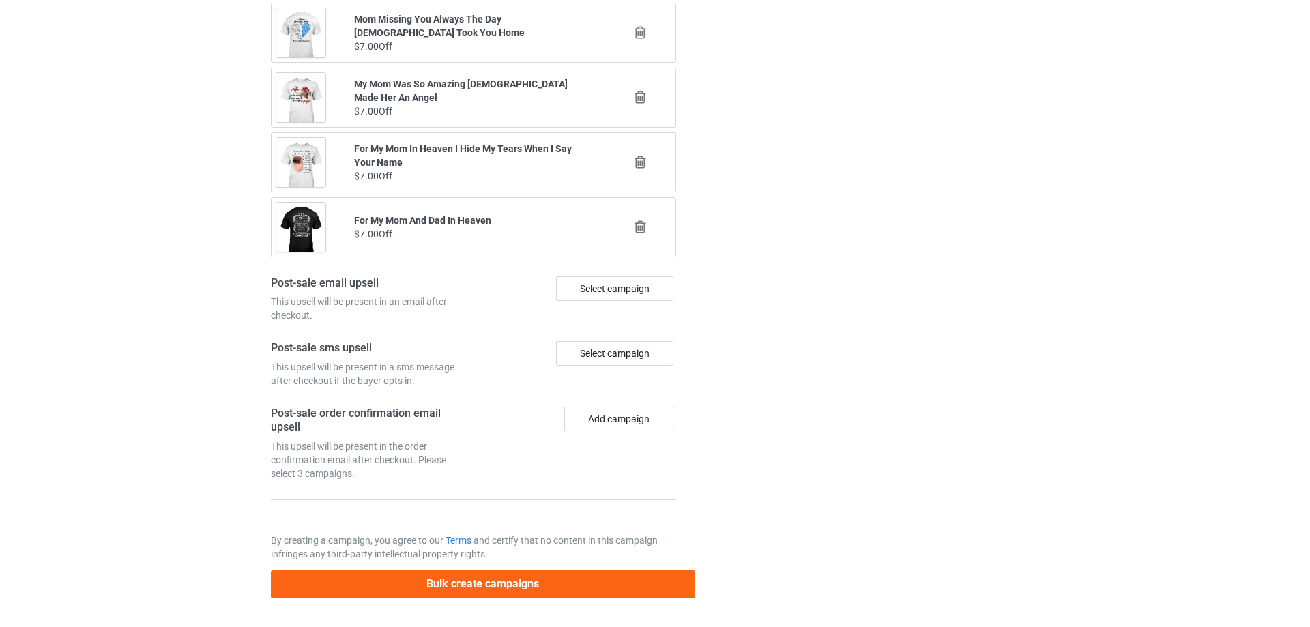
scroll to position [0, 0]
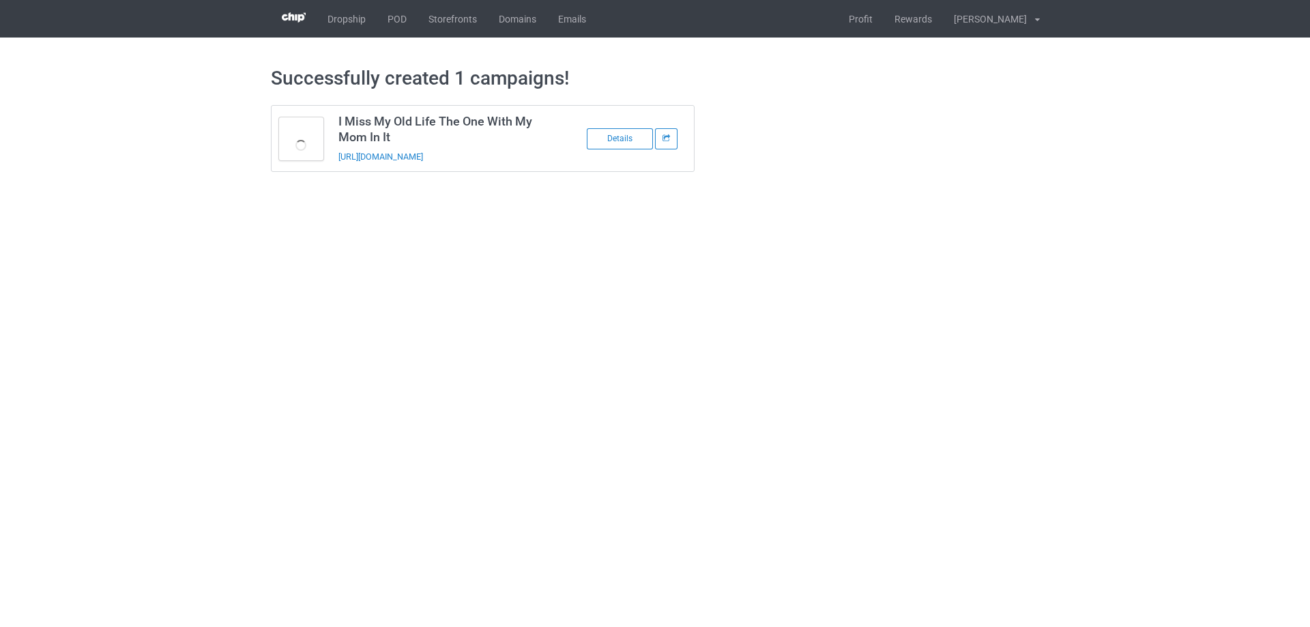
drag, startPoint x: 540, startPoint y: 160, endPoint x: 332, endPoint y: 163, distance: 208.1
click at [332, 163] on td "I Miss My Old Life The One With My Mom In It [URL][DOMAIN_NAME]" at bounding box center [446, 138] width 231 height 65
copy link "[URL][DOMAIN_NAME]"
click at [1092, 381] on body "Dropship POD Storefronts Domains Emails Profit Rewards [PERSON_NAME] Settings L…" at bounding box center [655, 313] width 1310 height 627
click at [407, 19] on link "POD" at bounding box center [397, 19] width 41 height 38
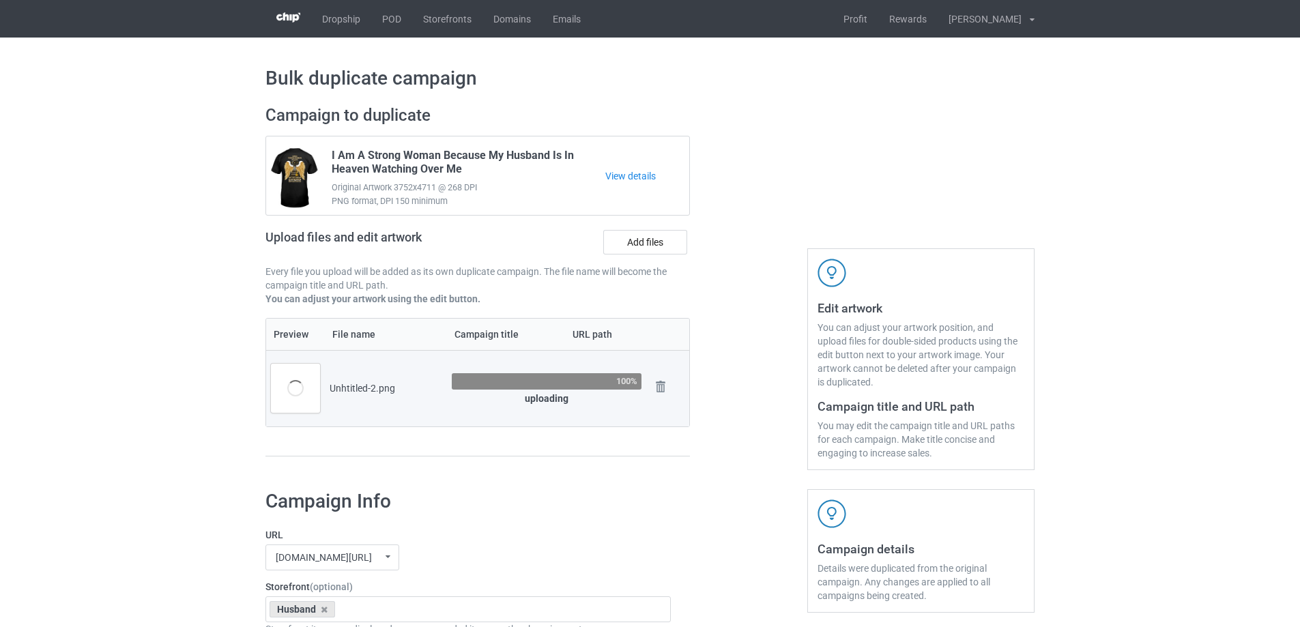
click at [390, 415] on td "Unhtitled-2.png" at bounding box center [386, 388] width 122 height 76
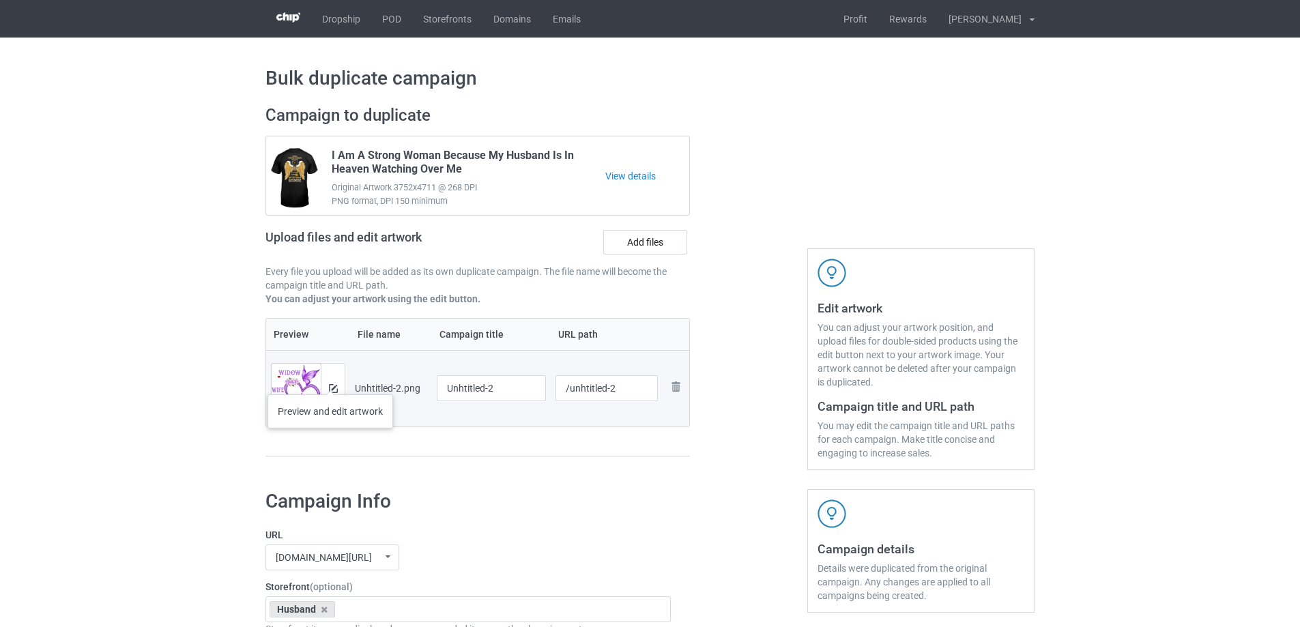
click at [330, 381] on div at bounding box center [333, 388] width 24 height 49
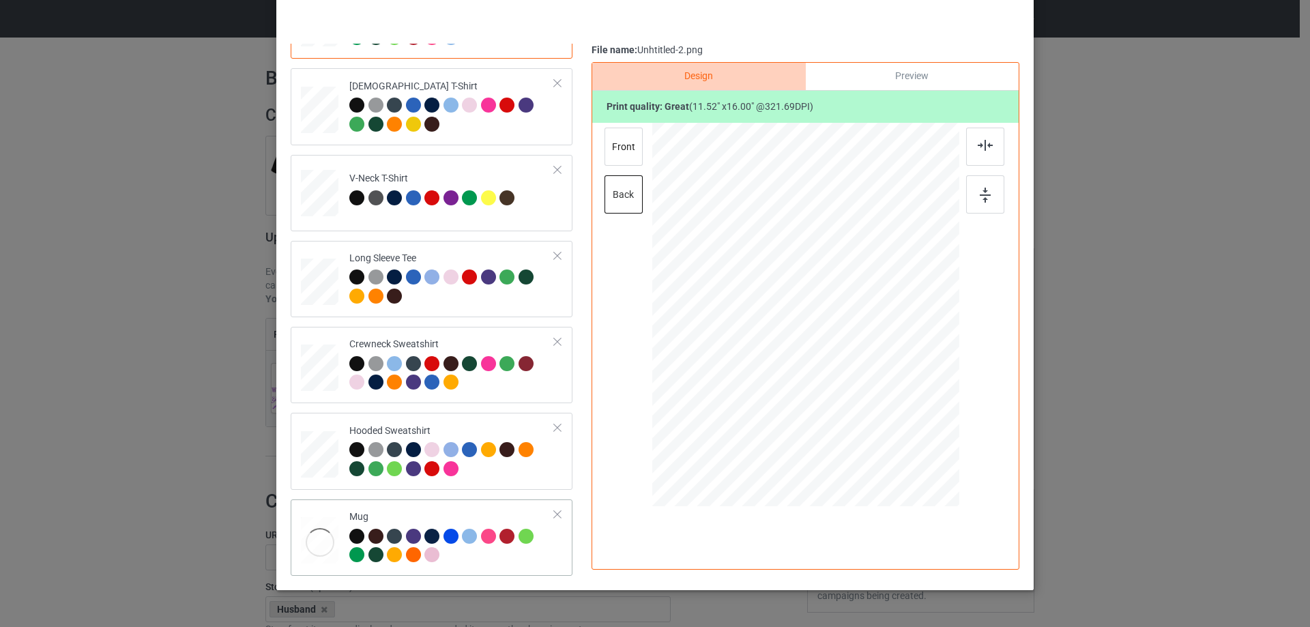
scroll to position [160, 0]
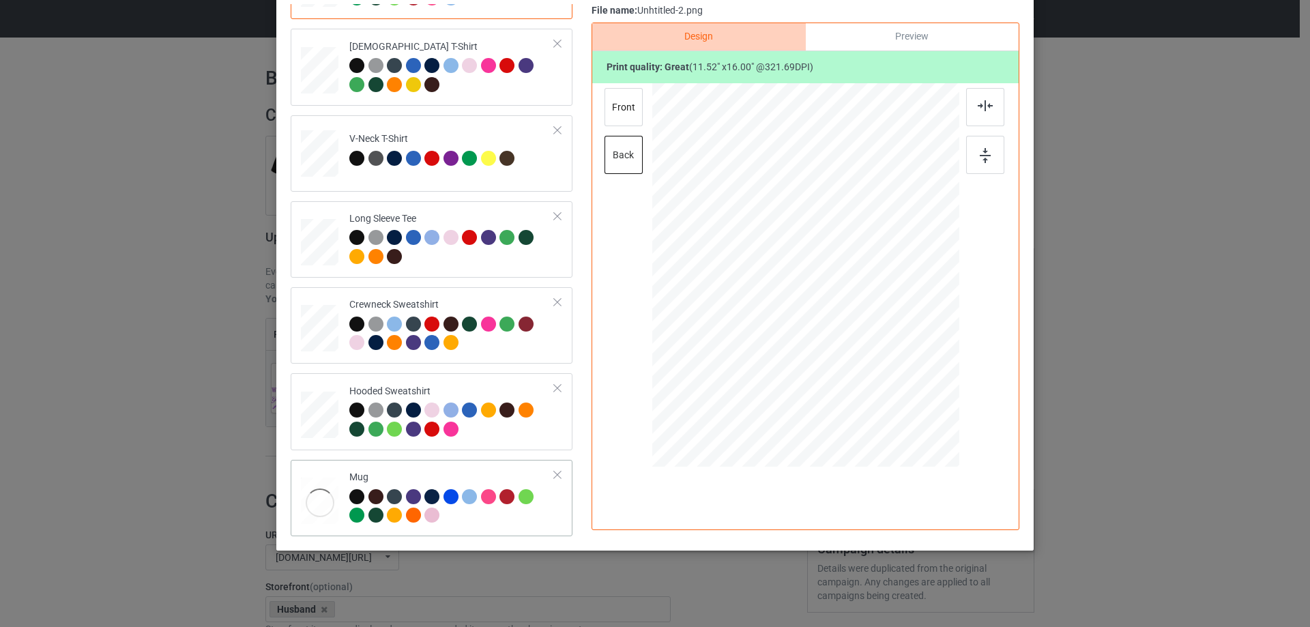
click at [311, 504] on div at bounding box center [320, 503] width 38 height 50
click at [756, 328] on div at bounding box center [762, 331] width 12 height 12
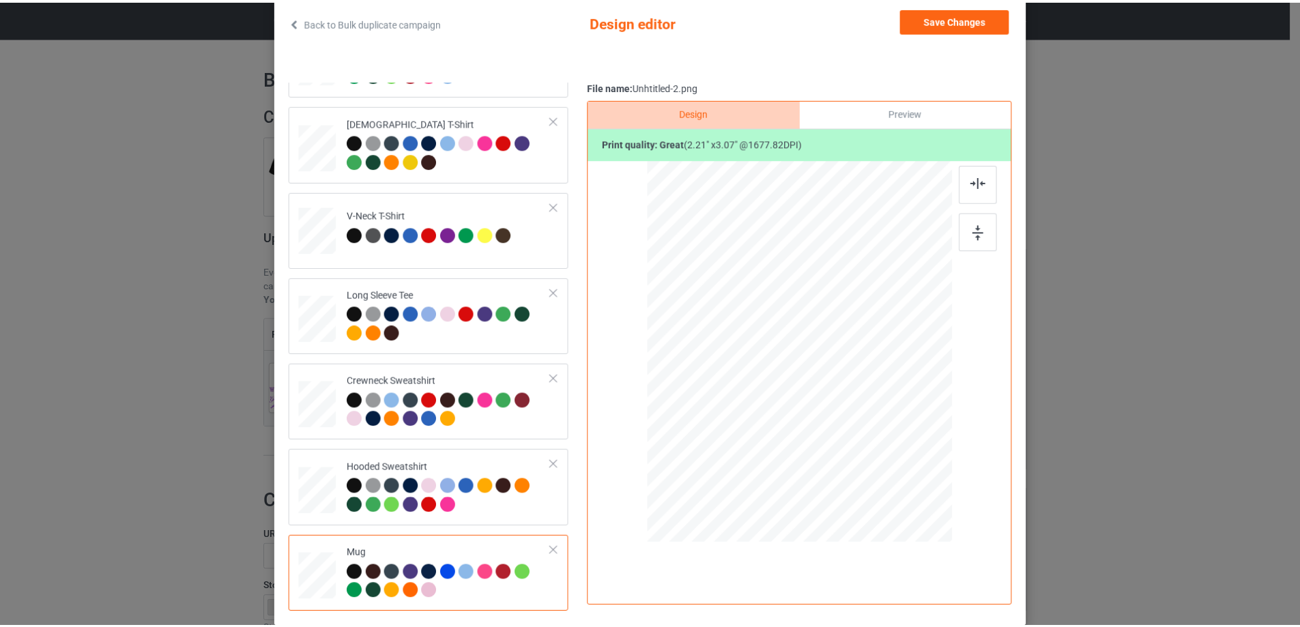
scroll to position [24, 0]
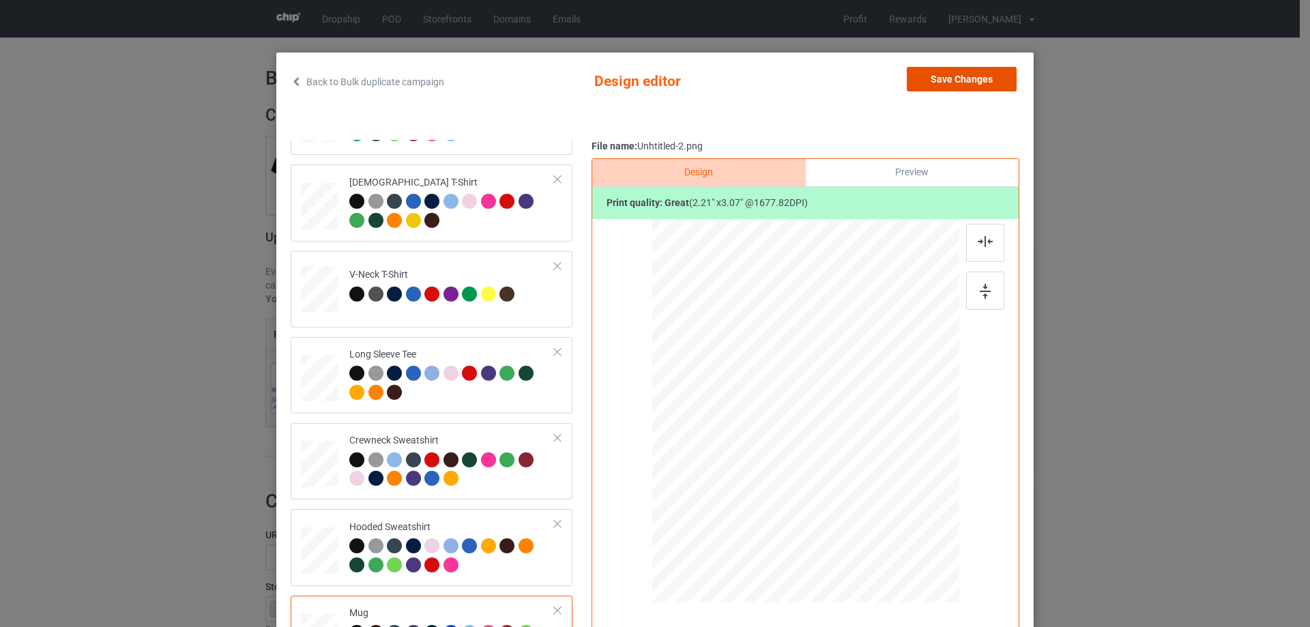
click at [959, 74] on button "Save Changes" at bounding box center [962, 79] width 110 height 25
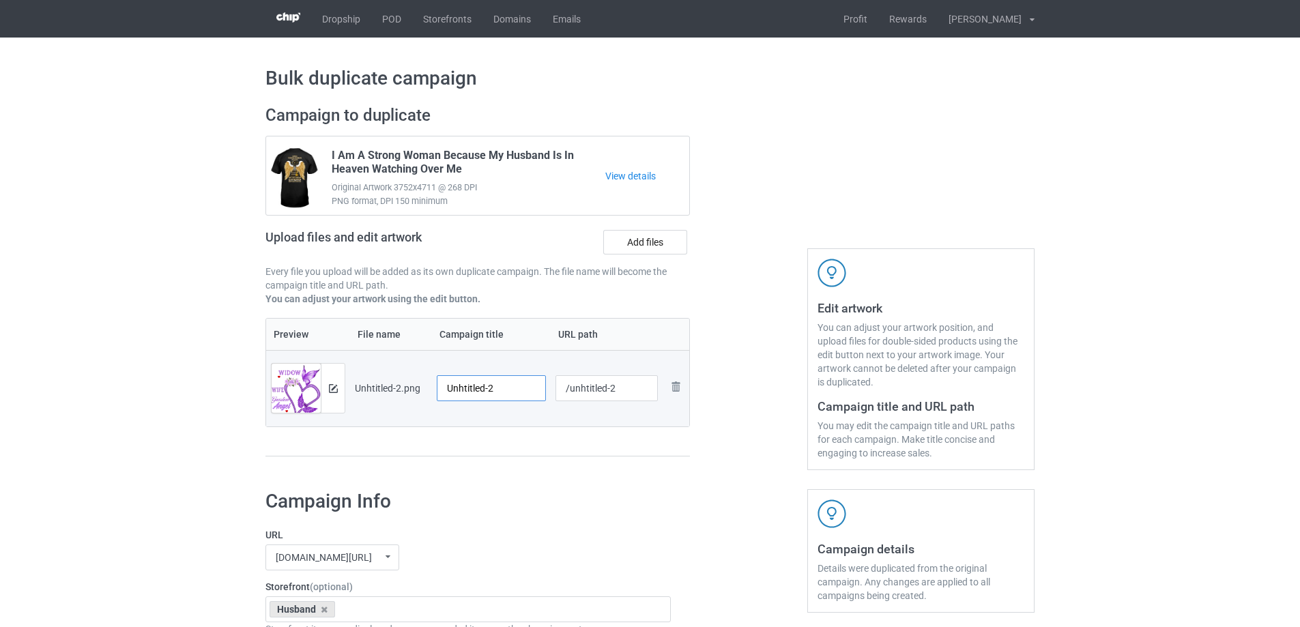
click at [503, 382] on input "Unhtitled-2" at bounding box center [491, 388] width 109 height 26
click at [529, 402] on div at bounding box center [491, 405] width 109 height 8
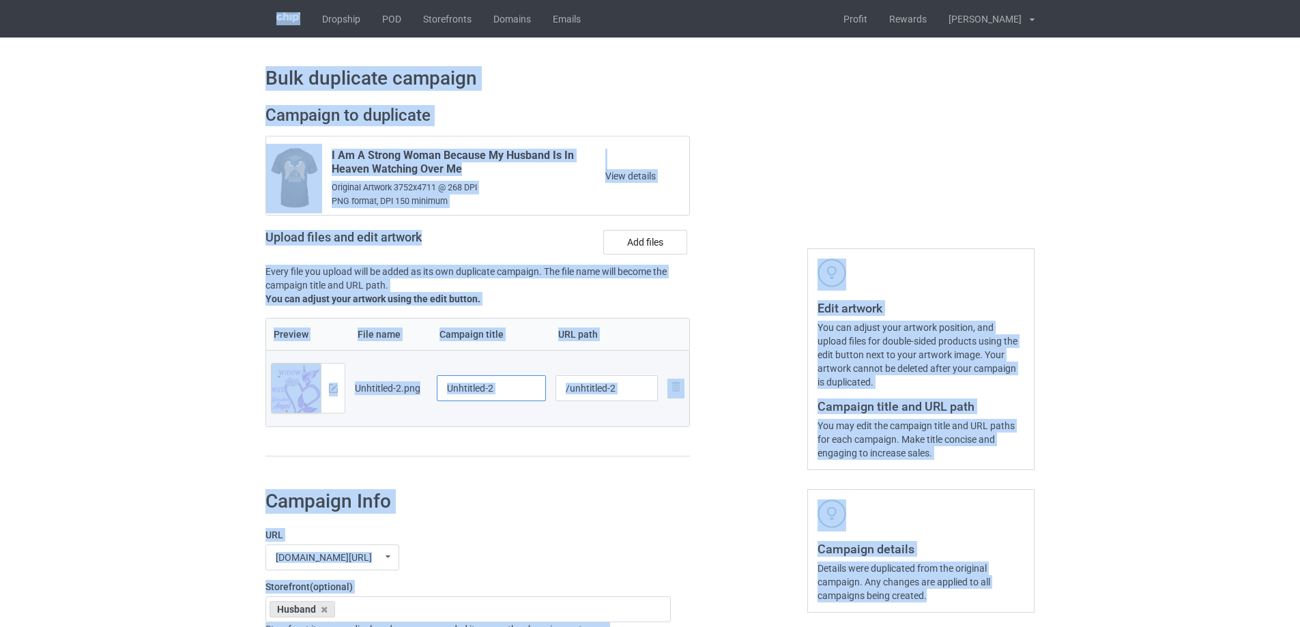
click at [528, 398] on input "Unhtitled-2" at bounding box center [491, 388] width 109 height 26
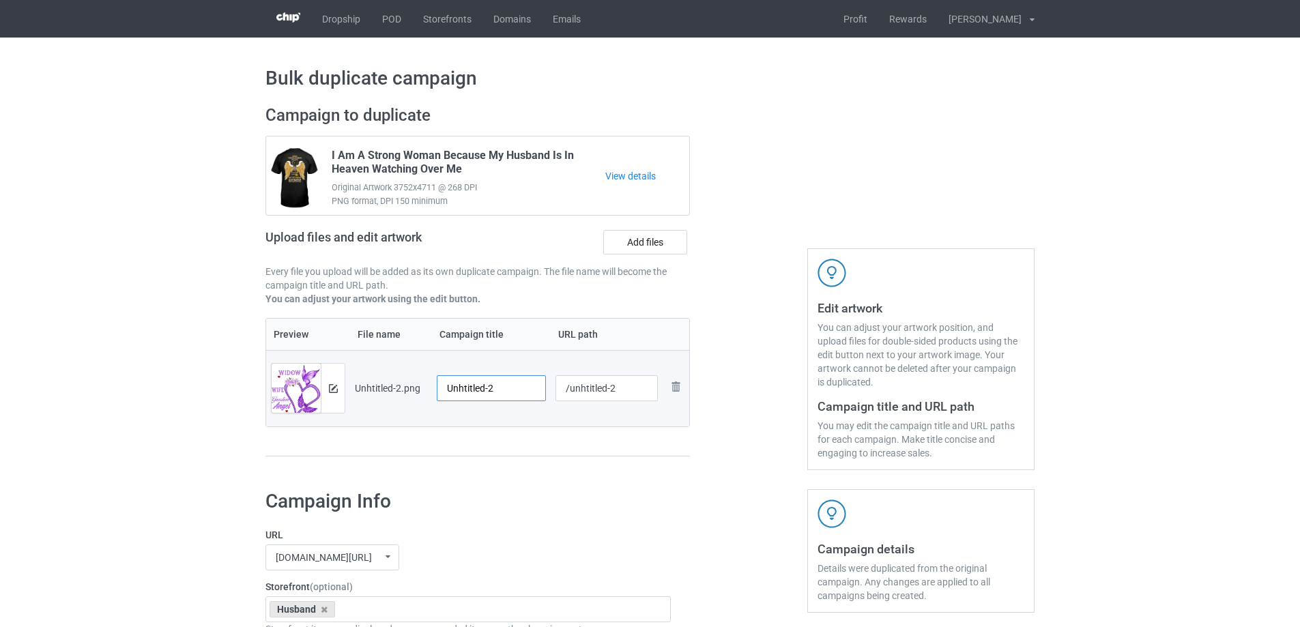
paste input "I'm Not A Widow I'm The Wife Of A Guardian Angel"
type input "I'm Not A Widow I'm The Wife Of A Guardian Angel"
click at [557, 436] on div "Preview File name Campaign title URL path Preview and edit artwork Unhtitled-2.…" at bounding box center [477, 387] width 424 height 139
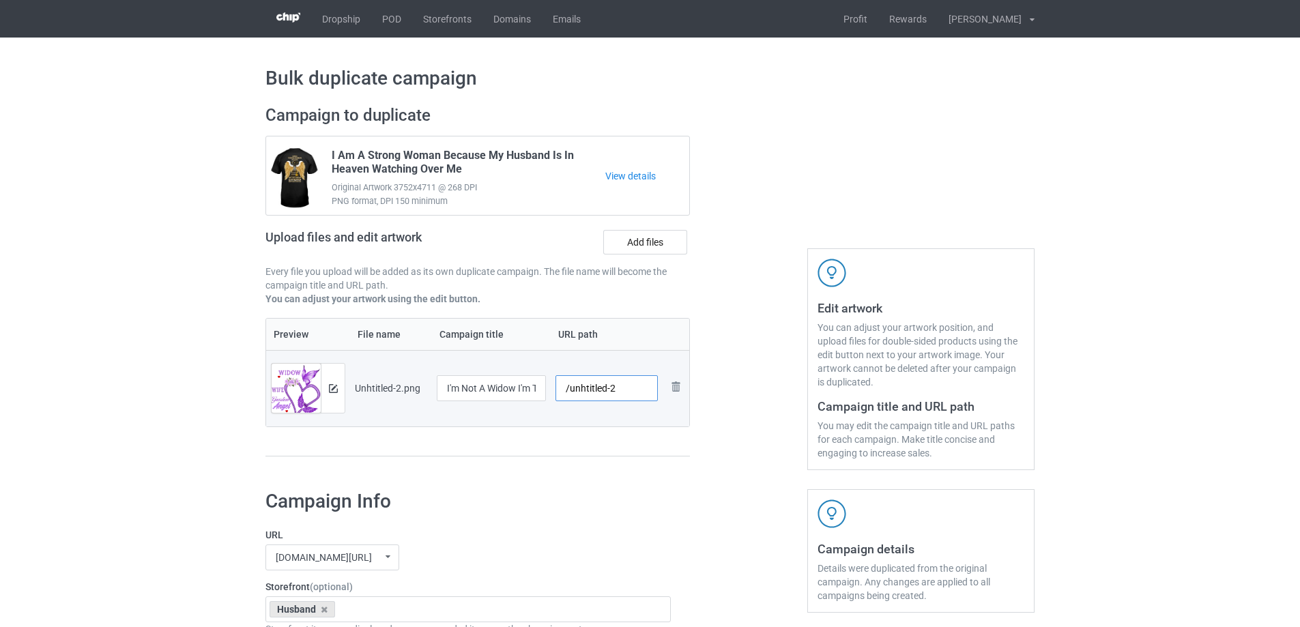
drag, startPoint x: 571, startPoint y: 396, endPoint x: 650, endPoint y: 394, distance: 79.2
click at [650, 394] on input "/unhtitled-2" at bounding box center [606, 388] width 103 height 26
type input "/hina43"
click at [688, 426] on td "Remove file" at bounding box center [675, 388] width 26 height 76
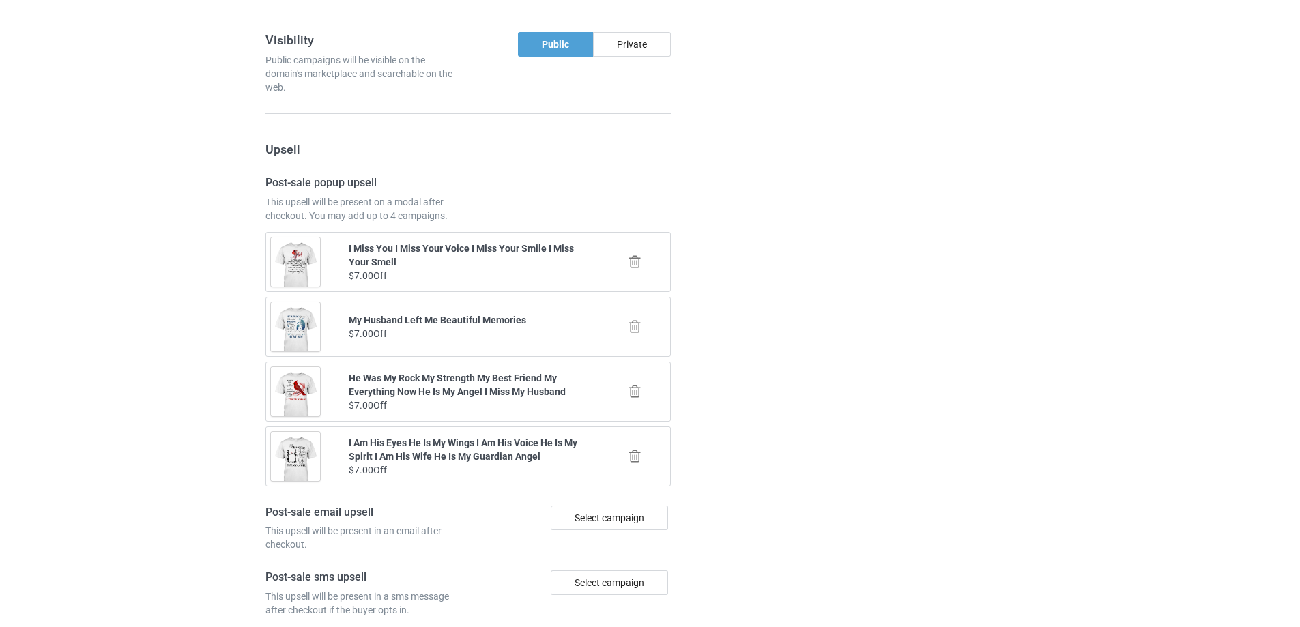
scroll to position [1588, 0]
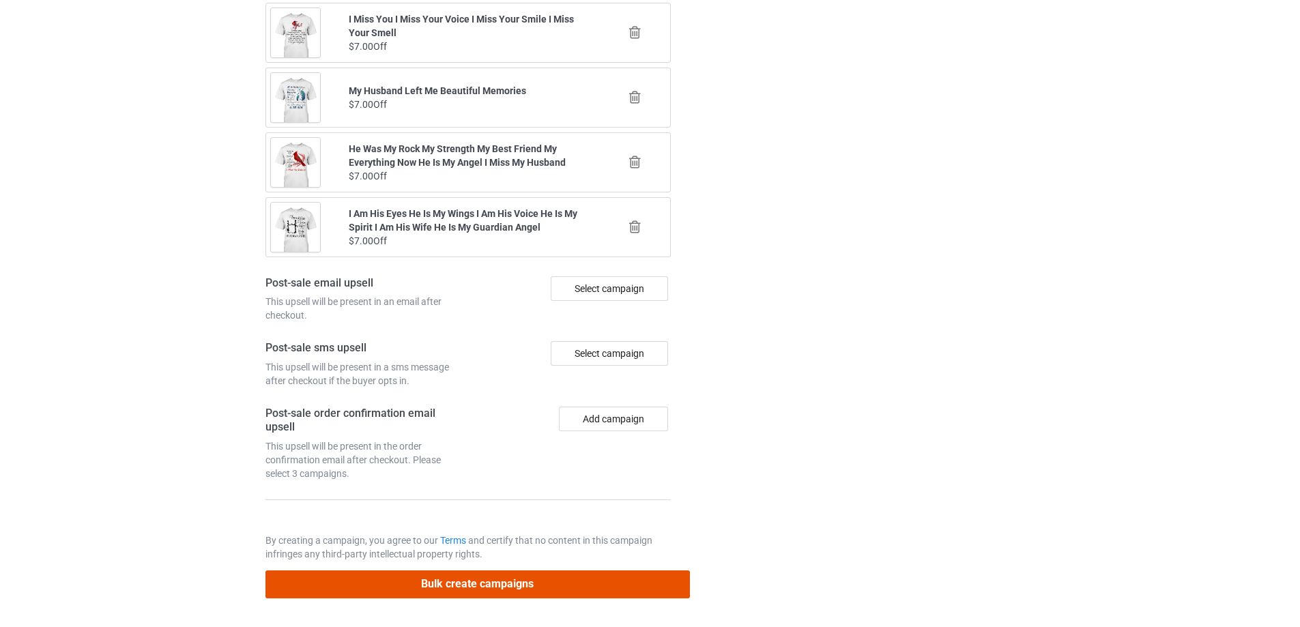
click at [526, 583] on button "Bulk create campaigns" at bounding box center [477, 584] width 424 height 28
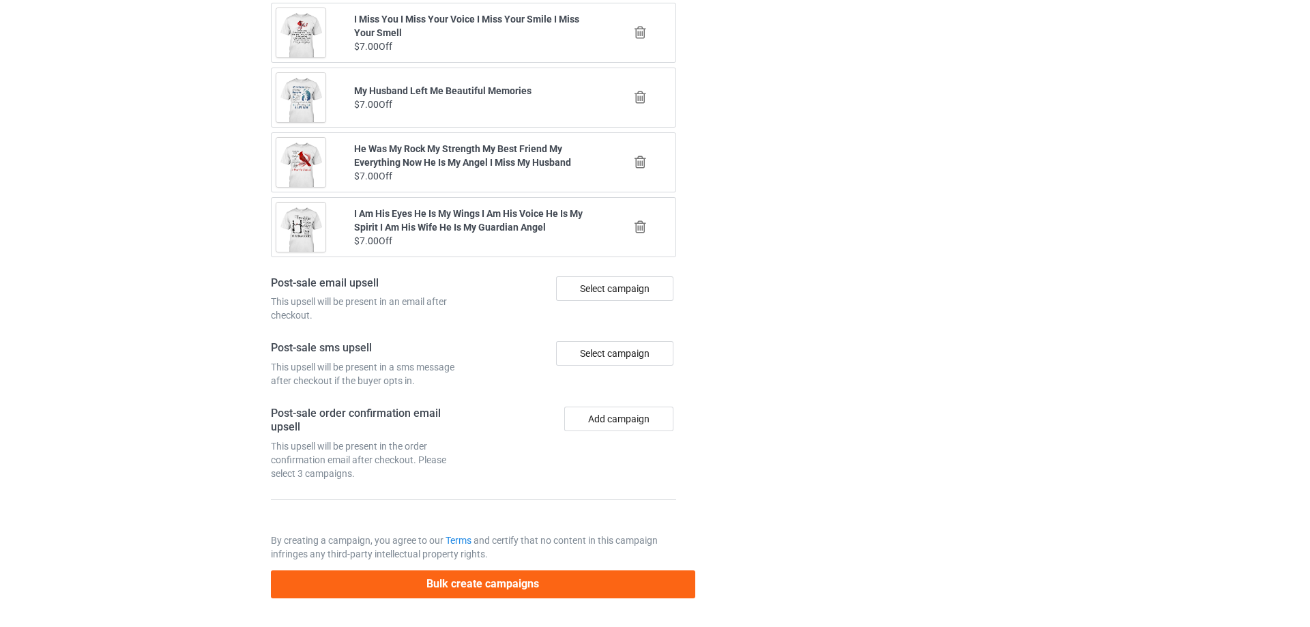
scroll to position [0, 0]
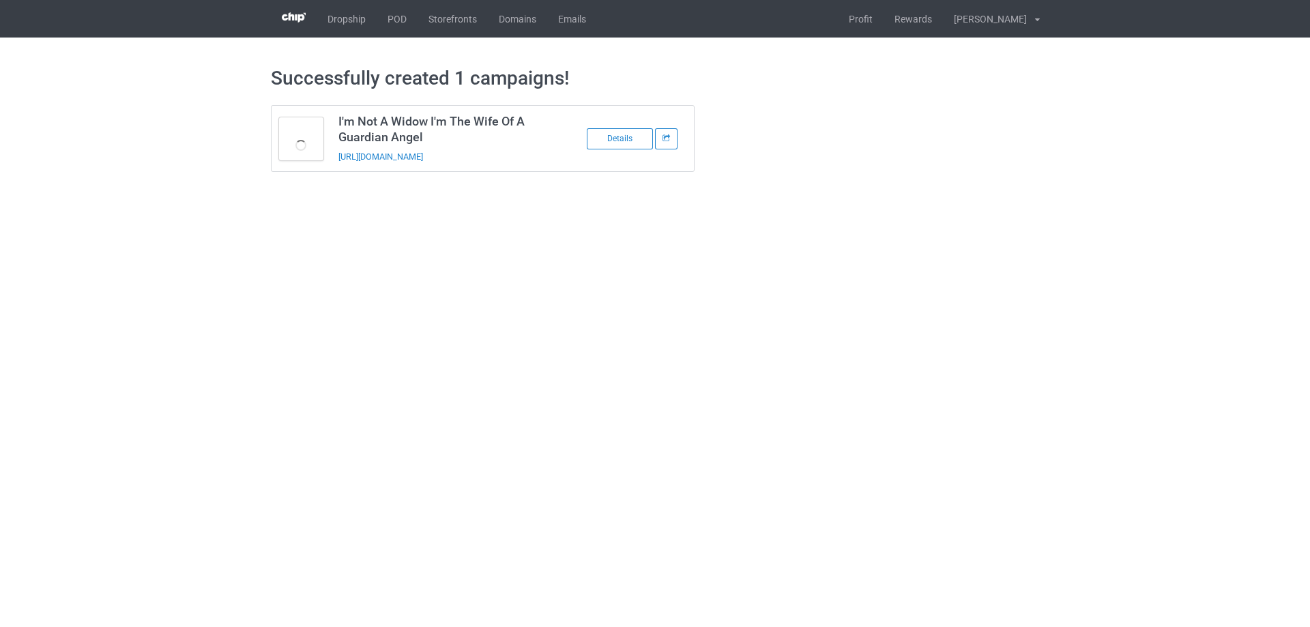
click at [753, 357] on body "Dropship POD Storefronts Domains Emails Profit Rewards Đỗ Cao Thái Settings Log…" at bounding box center [655, 313] width 1310 height 627
drag, startPoint x: 531, startPoint y: 153, endPoint x: 340, endPoint y: 166, distance: 192.2
click at [340, 166] on td "I'm Not A Widow I'm The Wife Of A Guardian Angel https://www.sendinglovetoheave…" at bounding box center [446, 138] width 231 height 65
copy link "https://www.sendinglovetoheaven.com/hina43"
click at [1087, 458] on body "Dropship POD Storefronts Domains Emails Profit Rewards Đỗ Cao Thái Settings Log…" at bounding box center [655, 313] width 1310 height 627
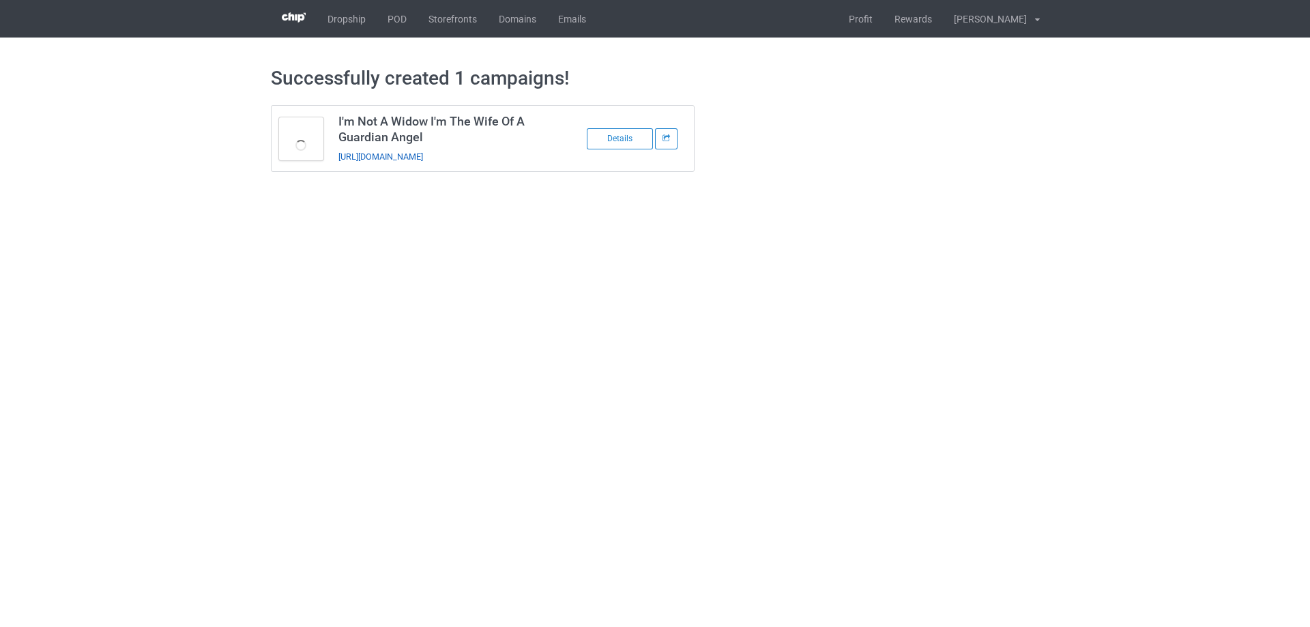
click at [423, 160] on link "https://www.sendinglovetoheaven.com/hina43" at bounding box center [380, 156] width 85 height 10
